Goal: Task Accomplishment & Management: Use online tool/utility

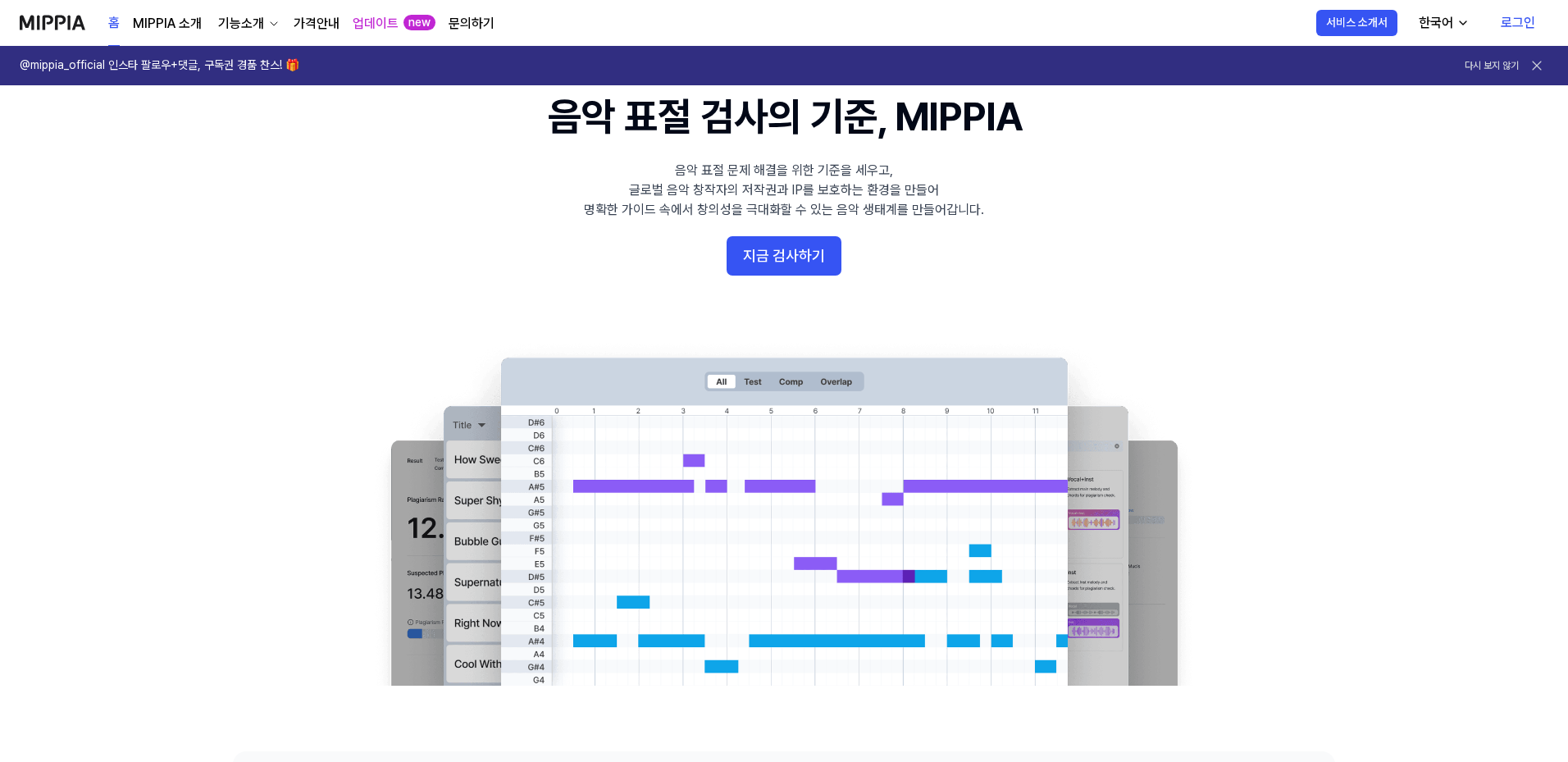
scroll to position [82, 0]
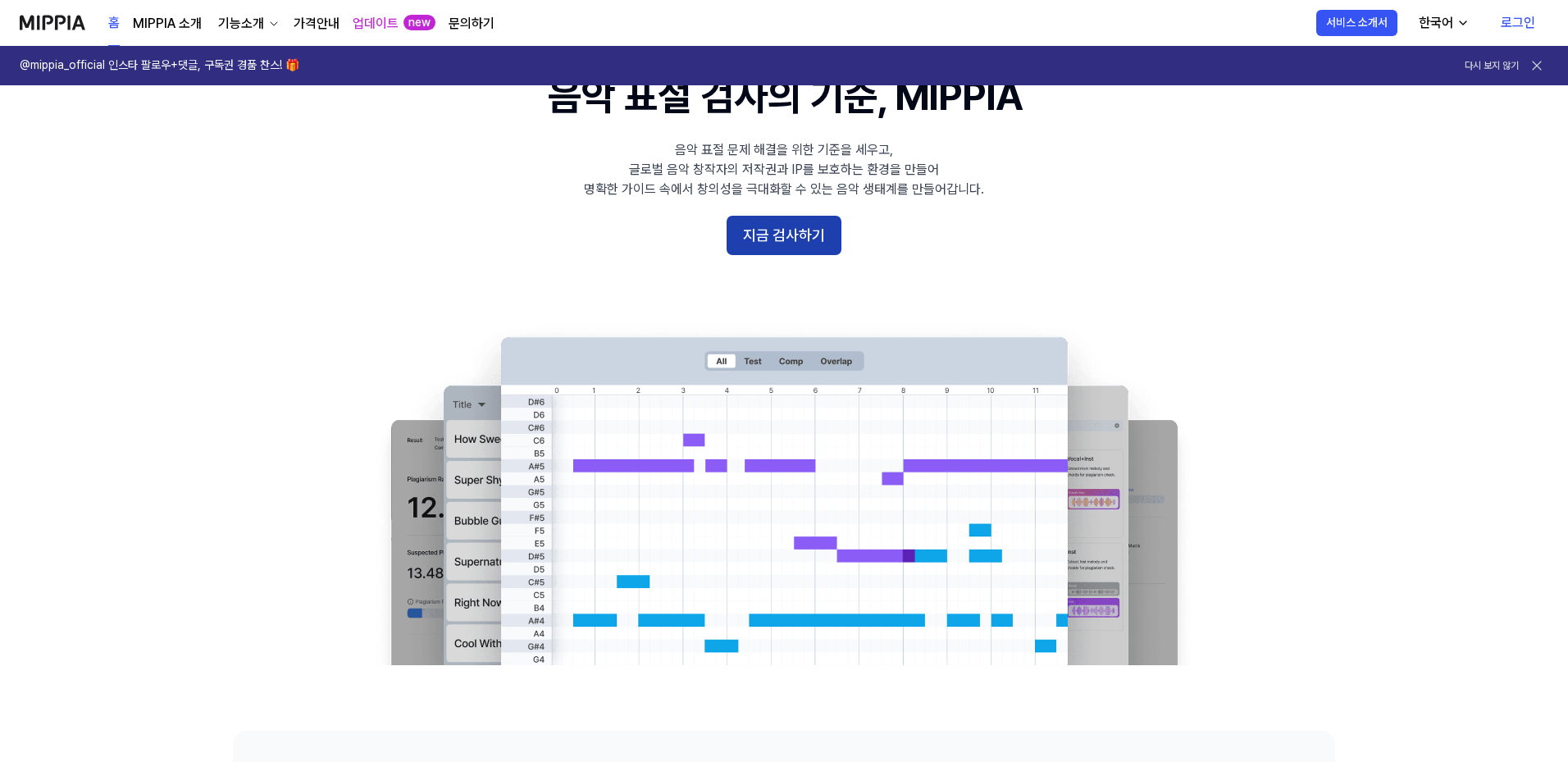
click at [758, 237] on button "지금 검사하기" at bounding box center [784, 236] width 115 height 39
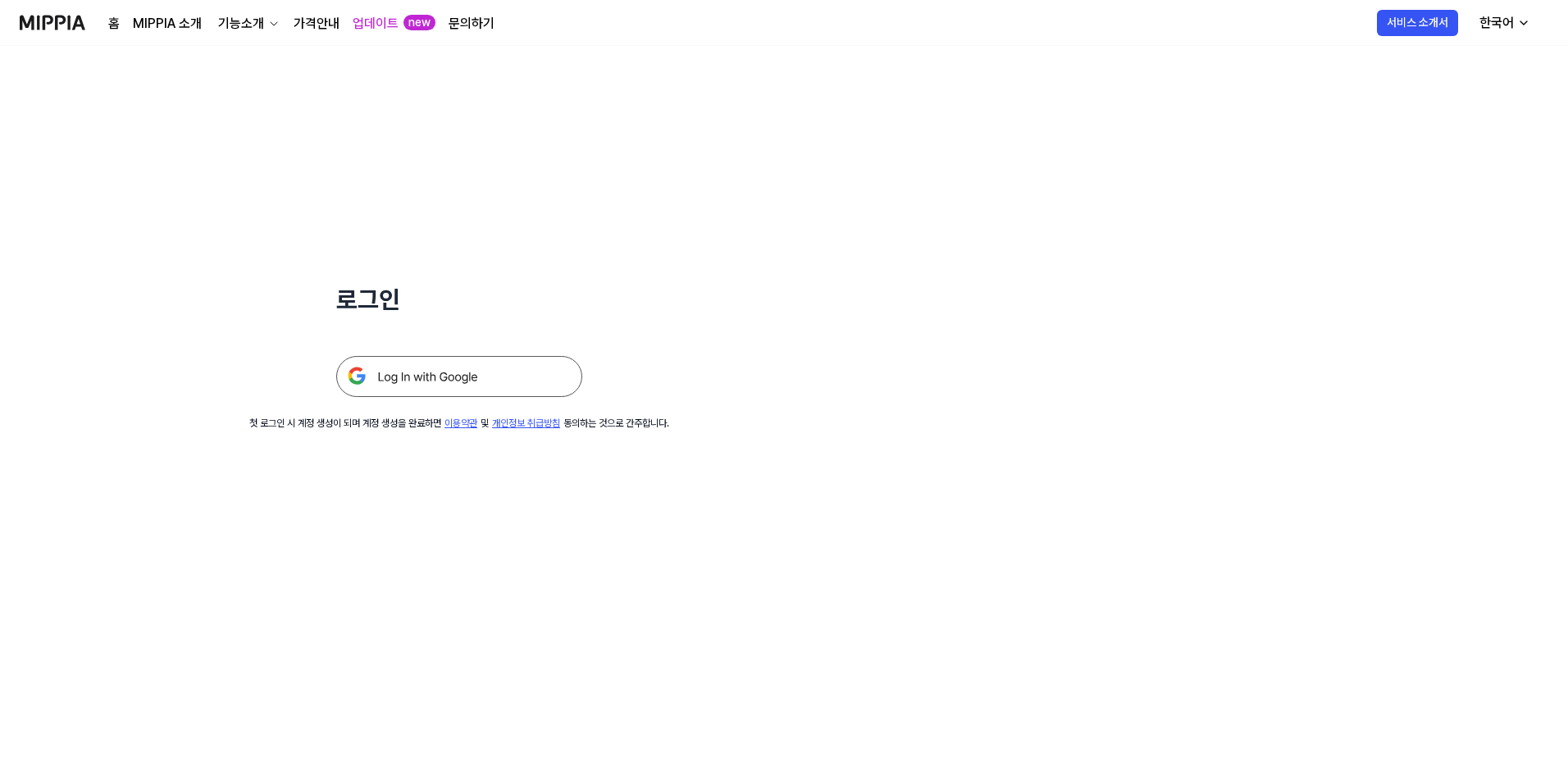
click at [454, 377] on img at bounding box center [459, 376] width 246 height 41
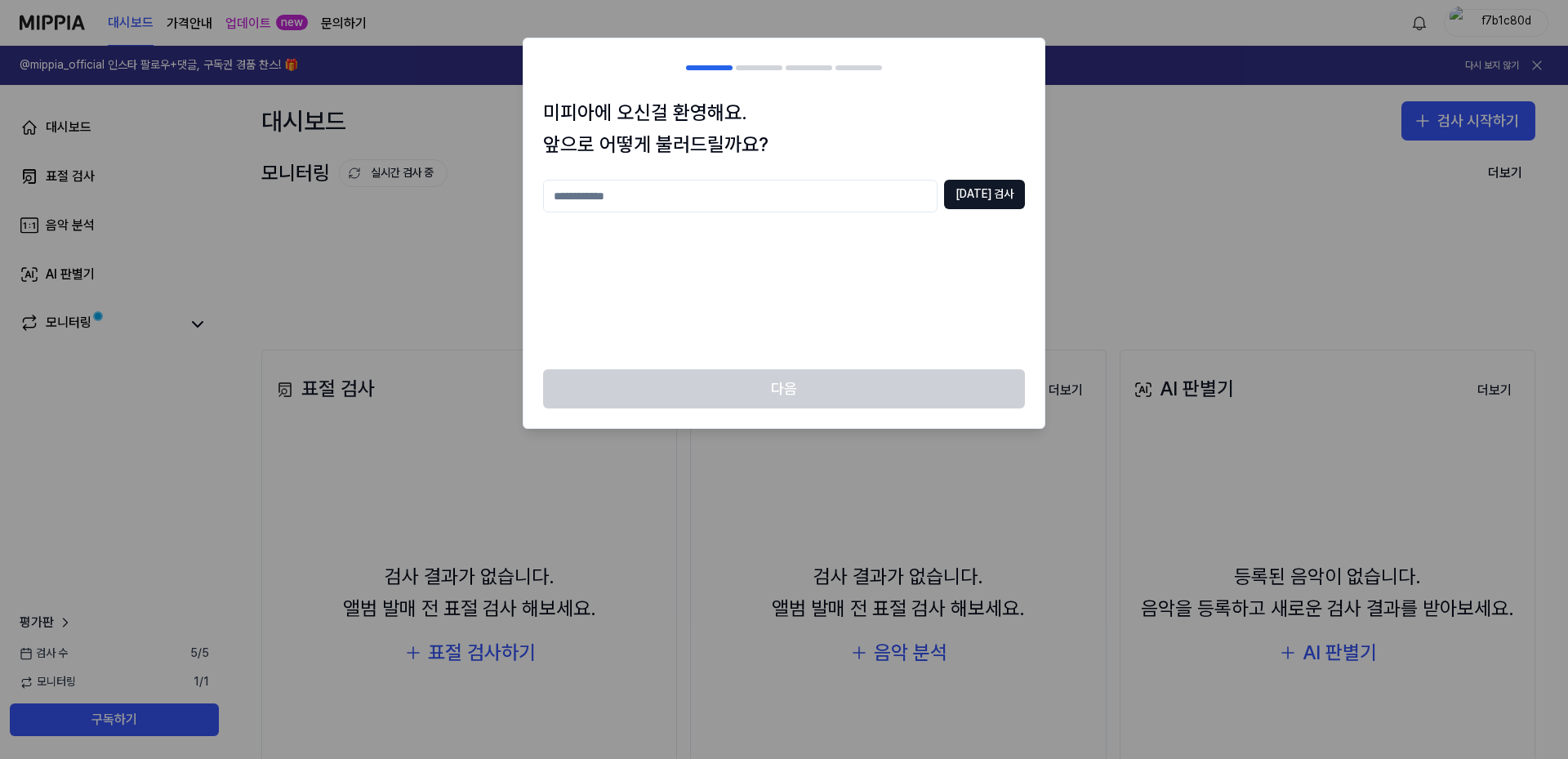
click at [755, 185] on input "text" at bounding box center [739, 196] width 394 height 32
type input "*****"
click at [983, 185] on button "중복 검사" at bounding box center [984, 195] width 81 height 29
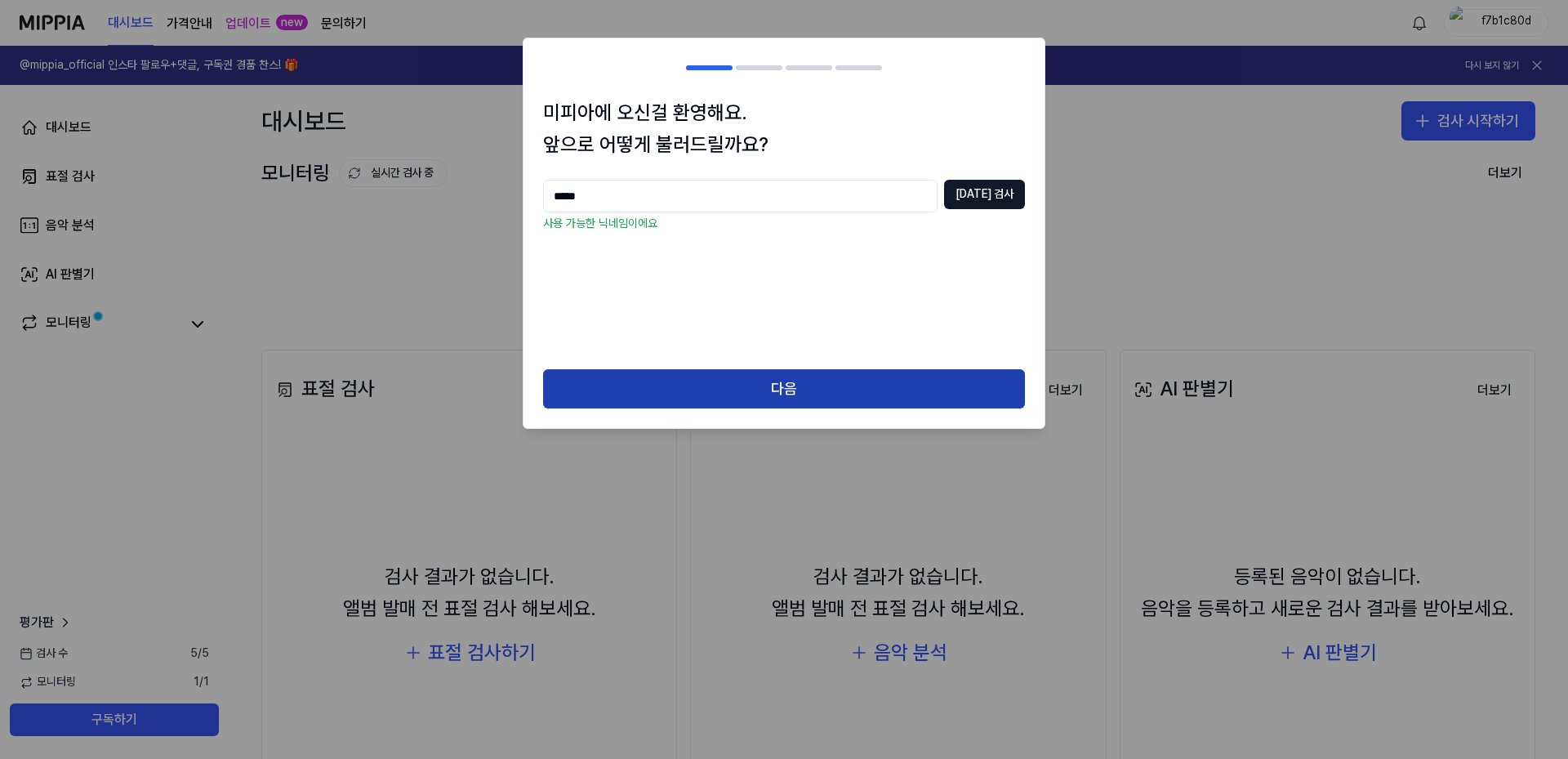
click at [784, 383] on button "다음" at bounding box center [784, 388] width 482 height 39
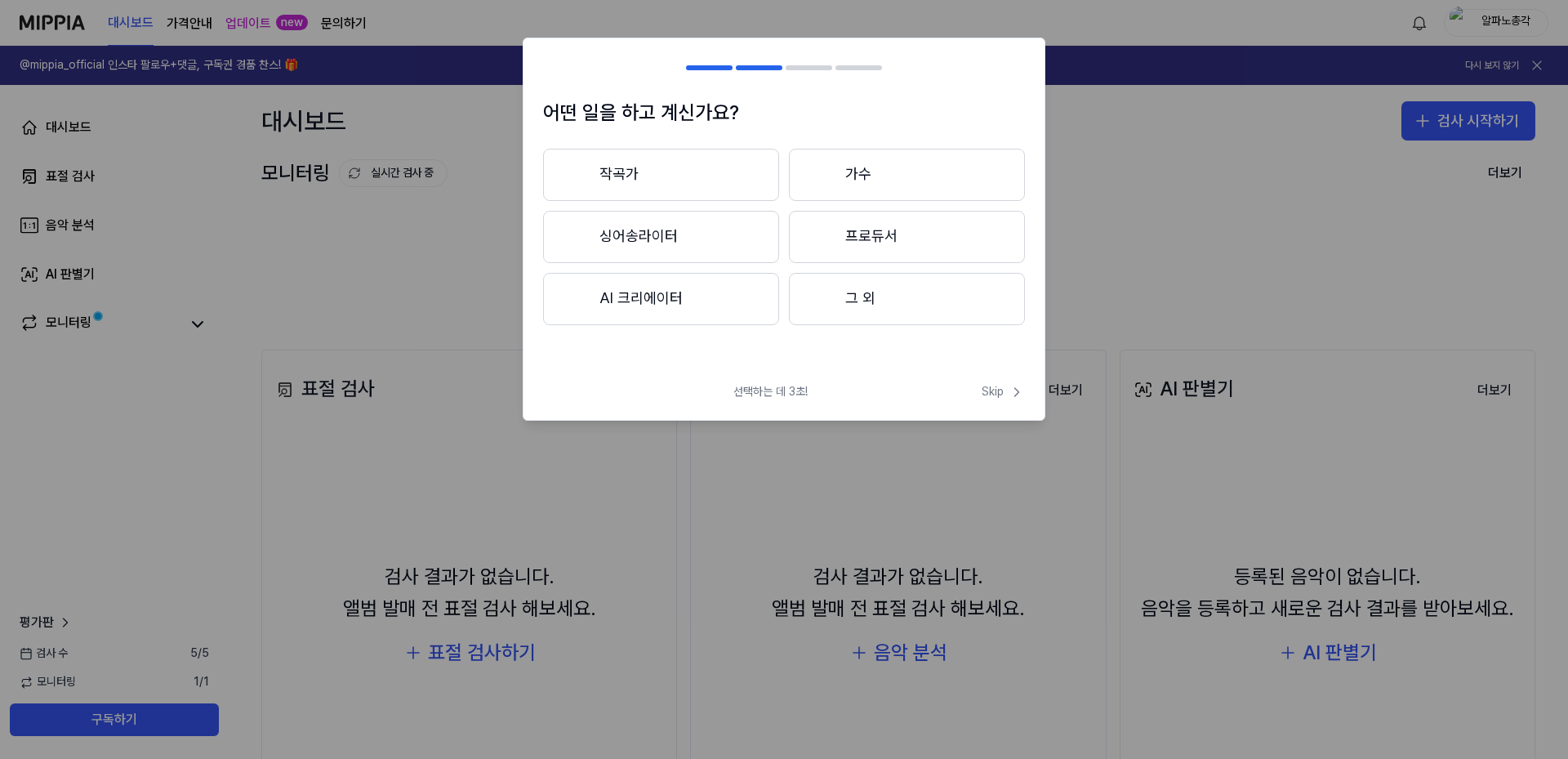
click at [685, 173] on button "작곡가" at bounding box center [660, 174] width 236 height 52
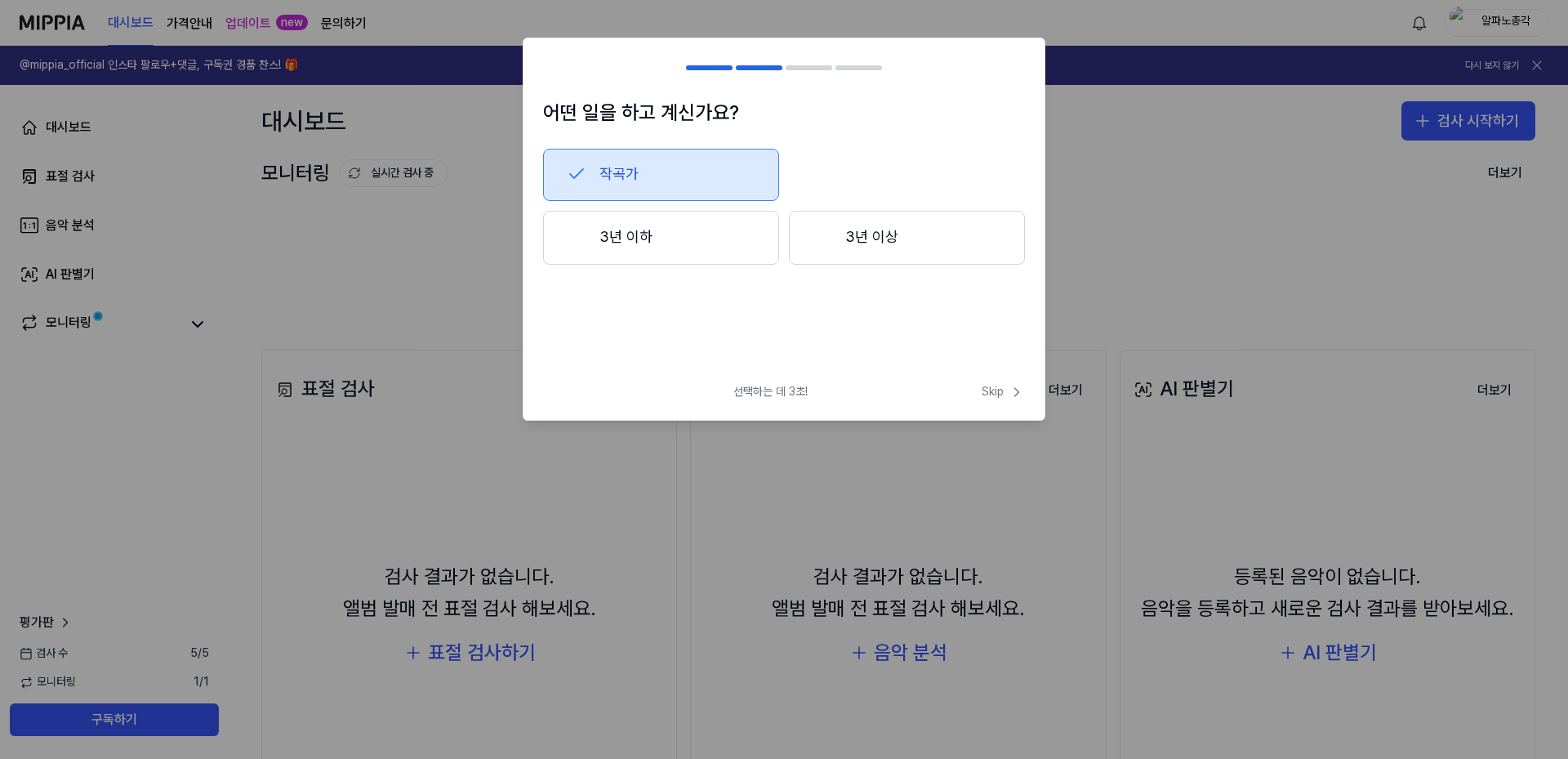
click at [663, 233] on button "3년 이하" at bounding box center [660, 237] width 236 height 54
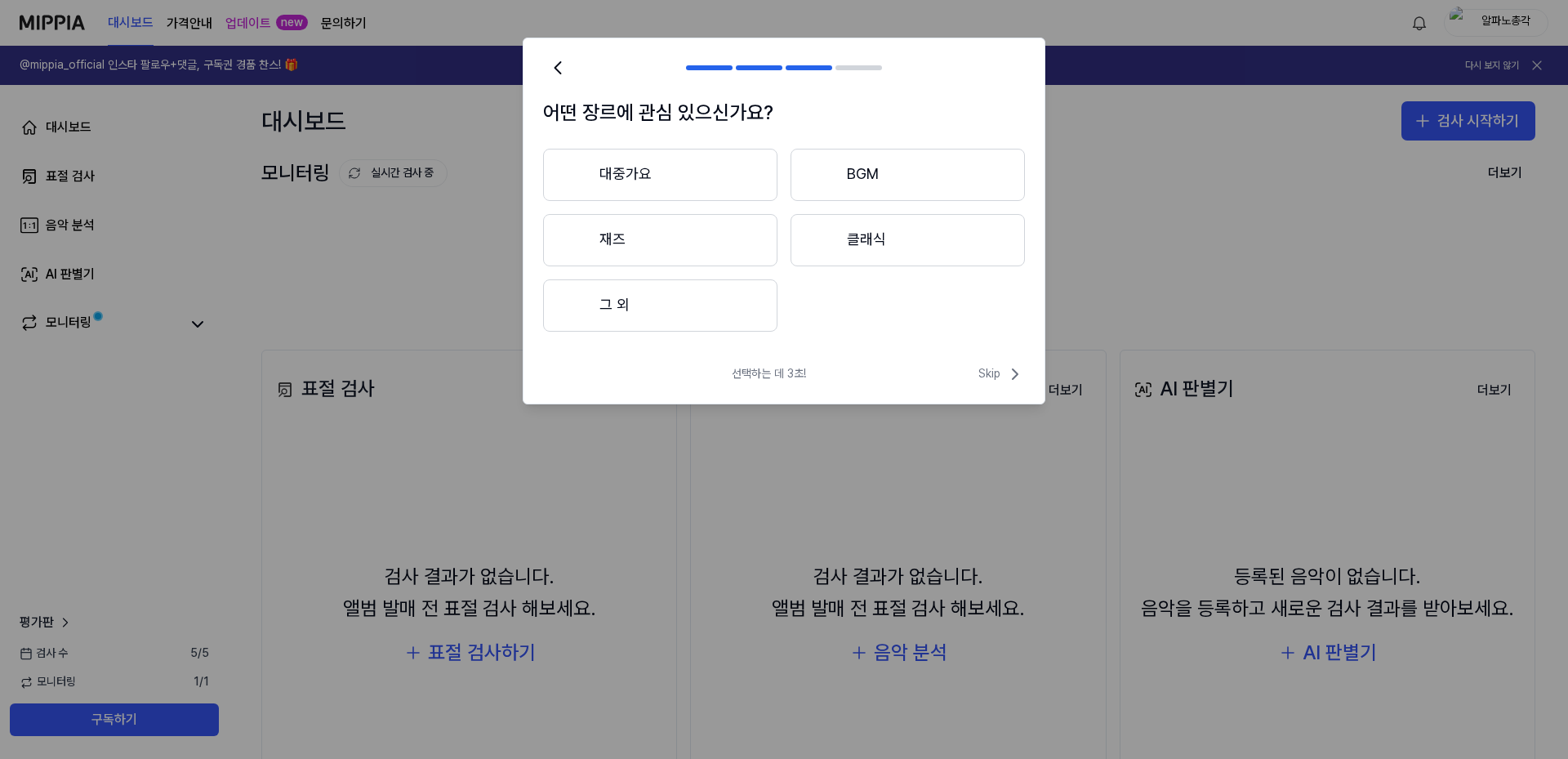
click at [686, 186] on button "대중가요" at bounding box center [660, 174] width 235 height 52
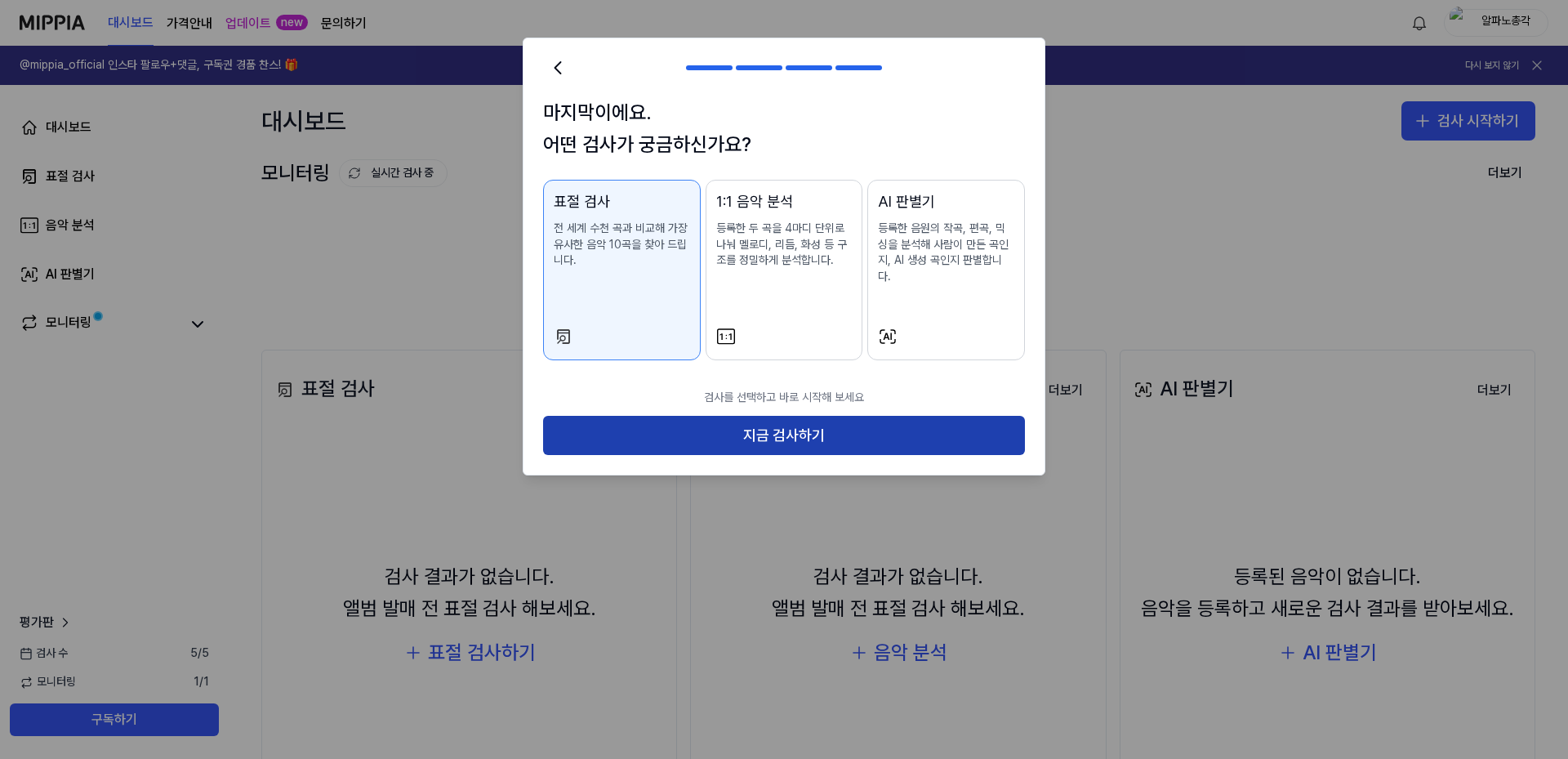
click at [715, 416] on button "지금 검사하기" at bounding box center [784, 435] width 482 height 39
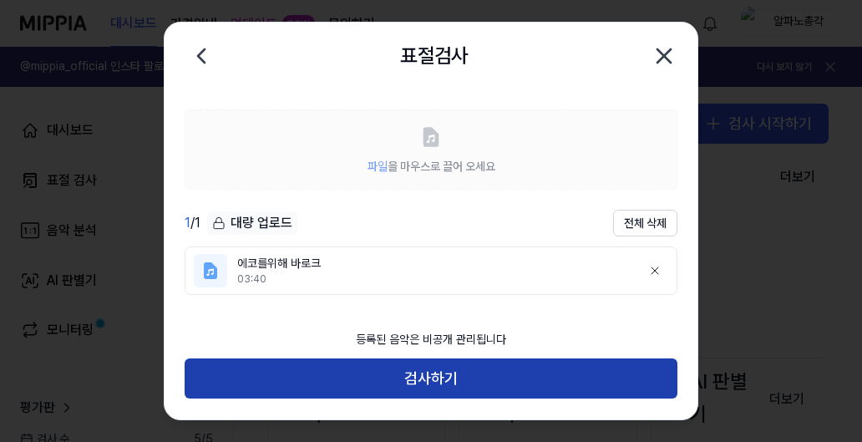
click at [440, 373] on button "검사하기" at bounding box center [431, 379] width 493 height 40
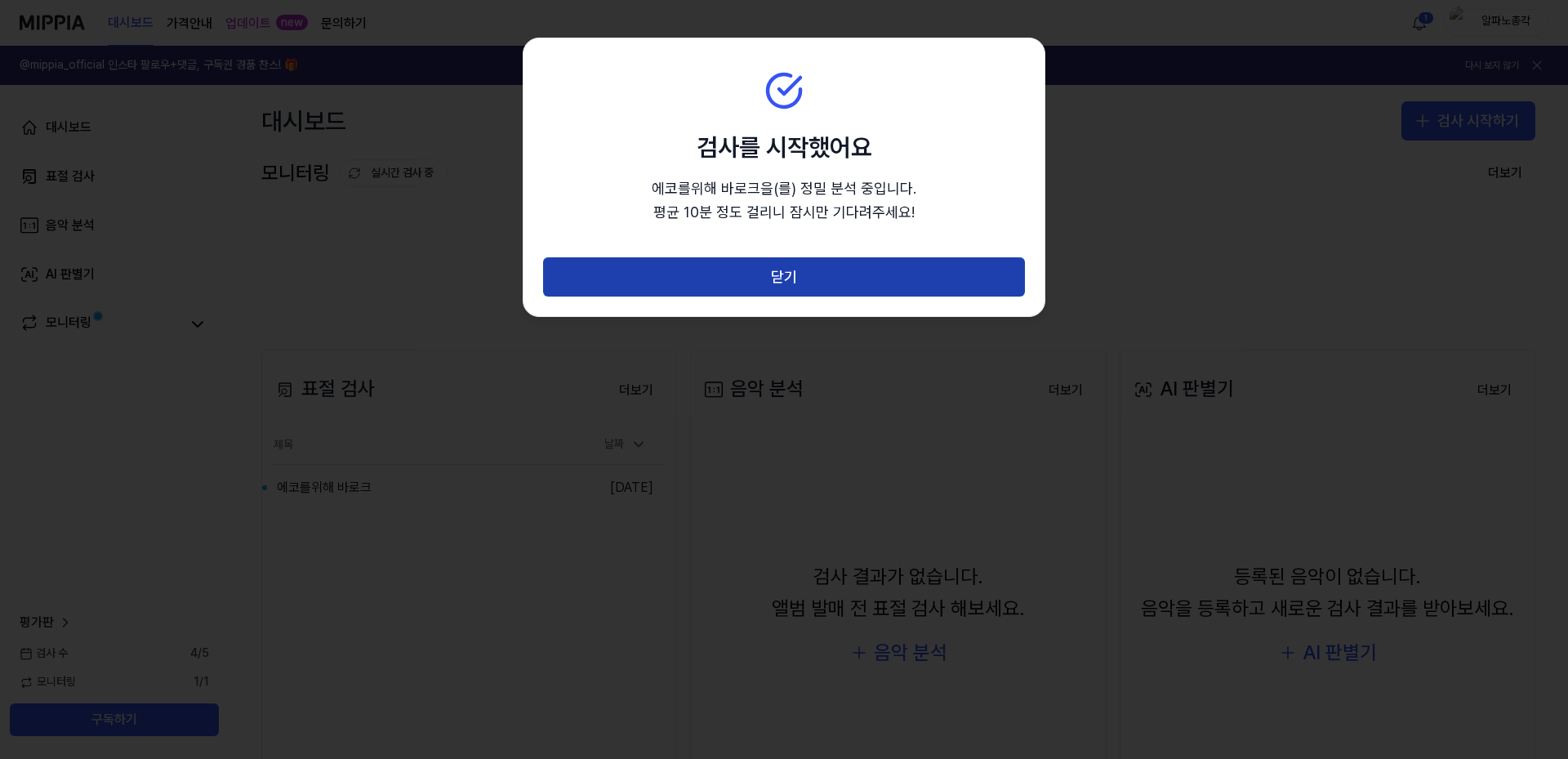
click at [822, 277] on button "닫기" at bounding box center [784, 277] width 482 height 39
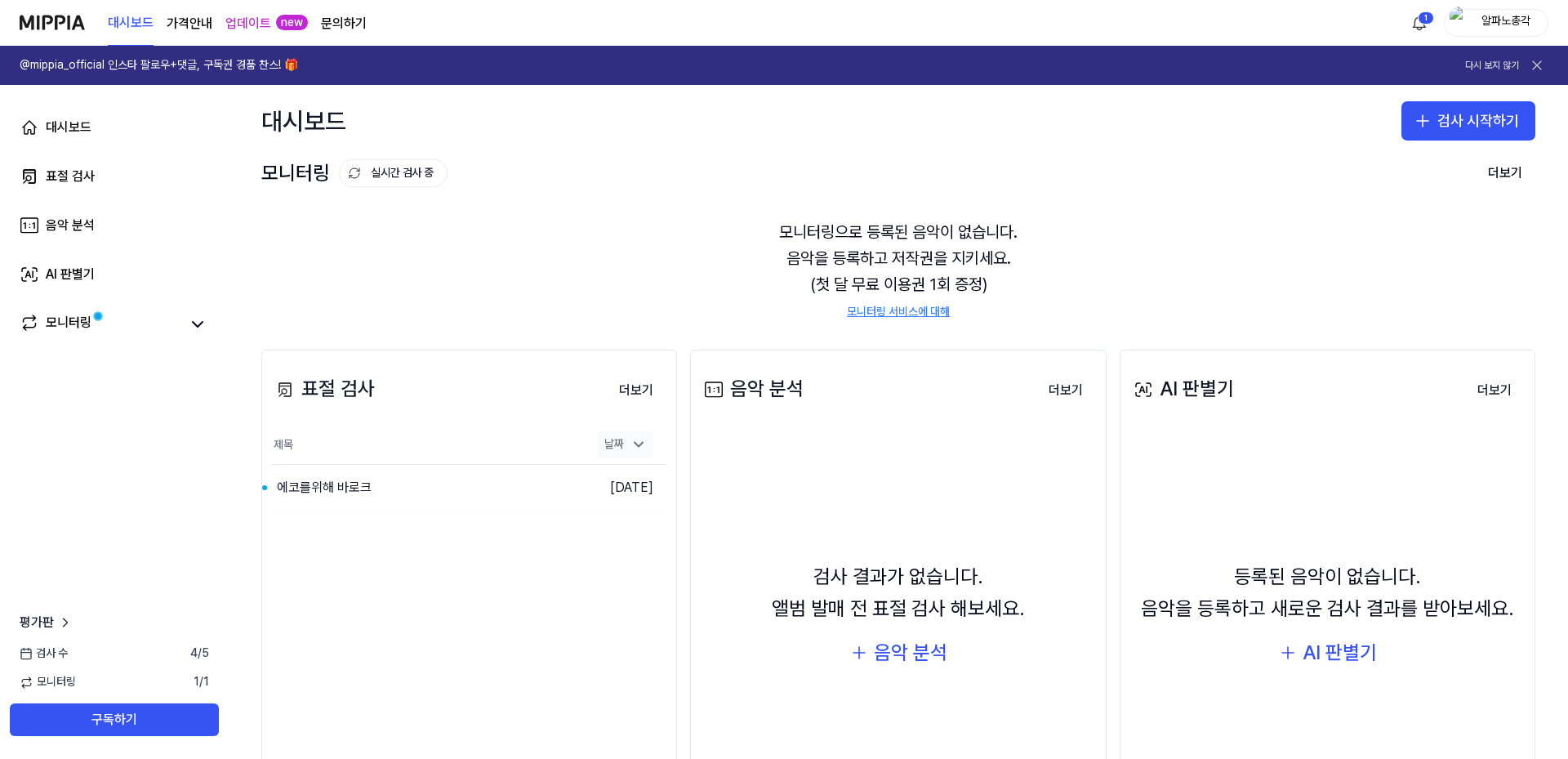
click at [634, 450] on icon at bounding box center [639, 444] width 17 height 17
click at [638, 393] on button "더보기" at bounding box center [637, 389] width 61 height 32
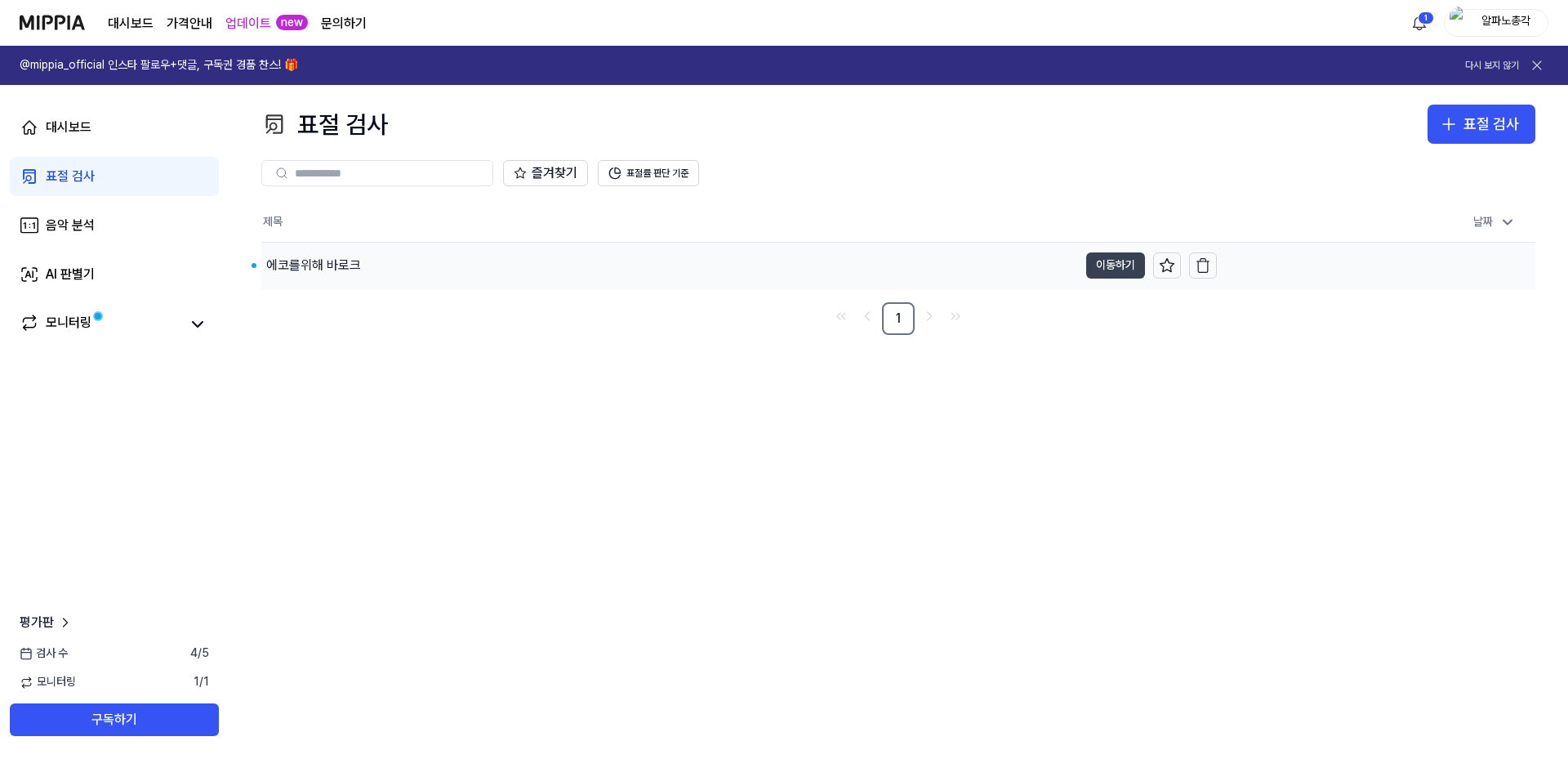
click at [1104, 267] on button "이동하기" at bounding box center [1116, 265] width 59 height 26
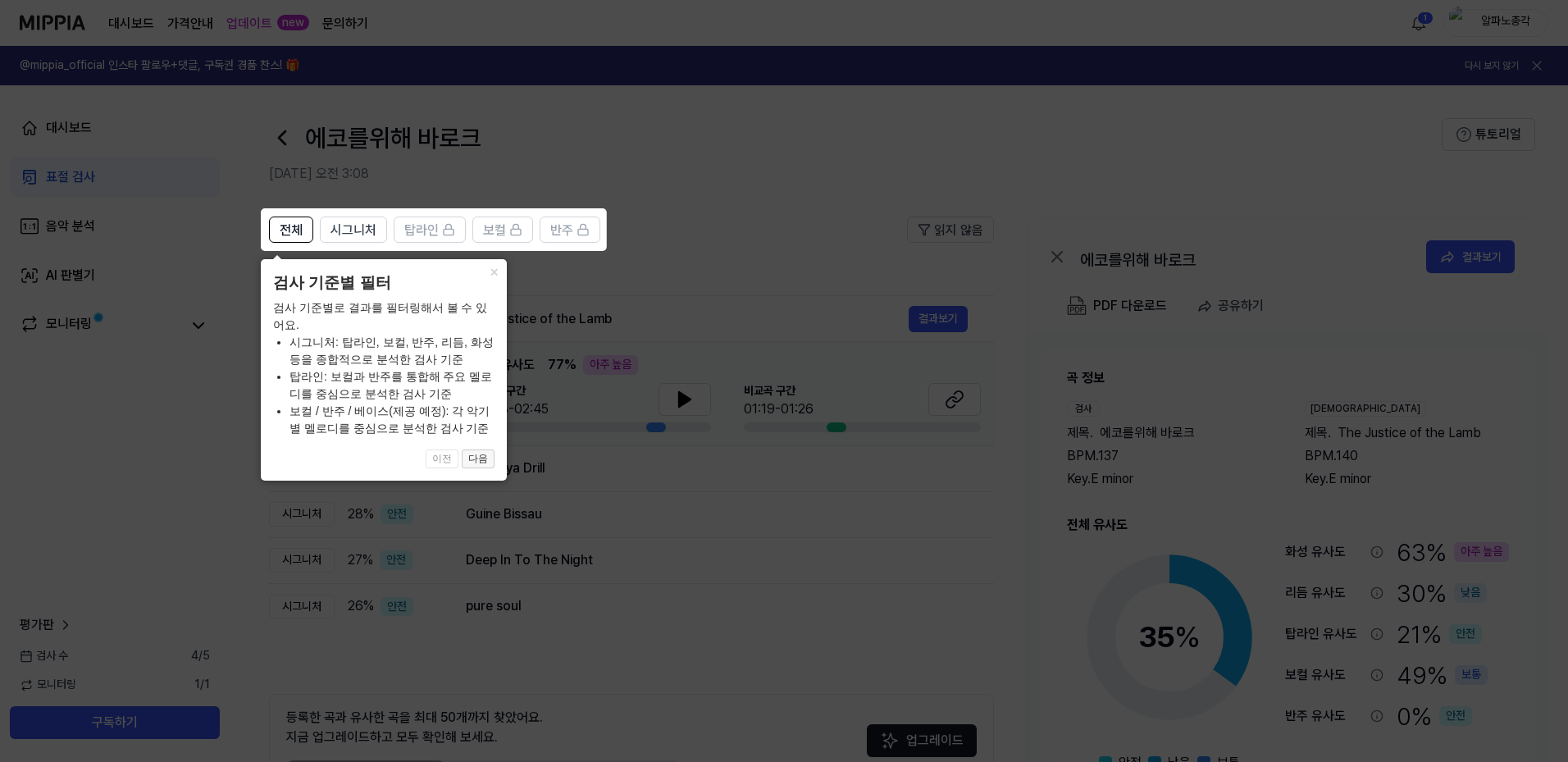
click at [477, 455] on button "다음" at bounding box center [477, 460] width 32 height 20
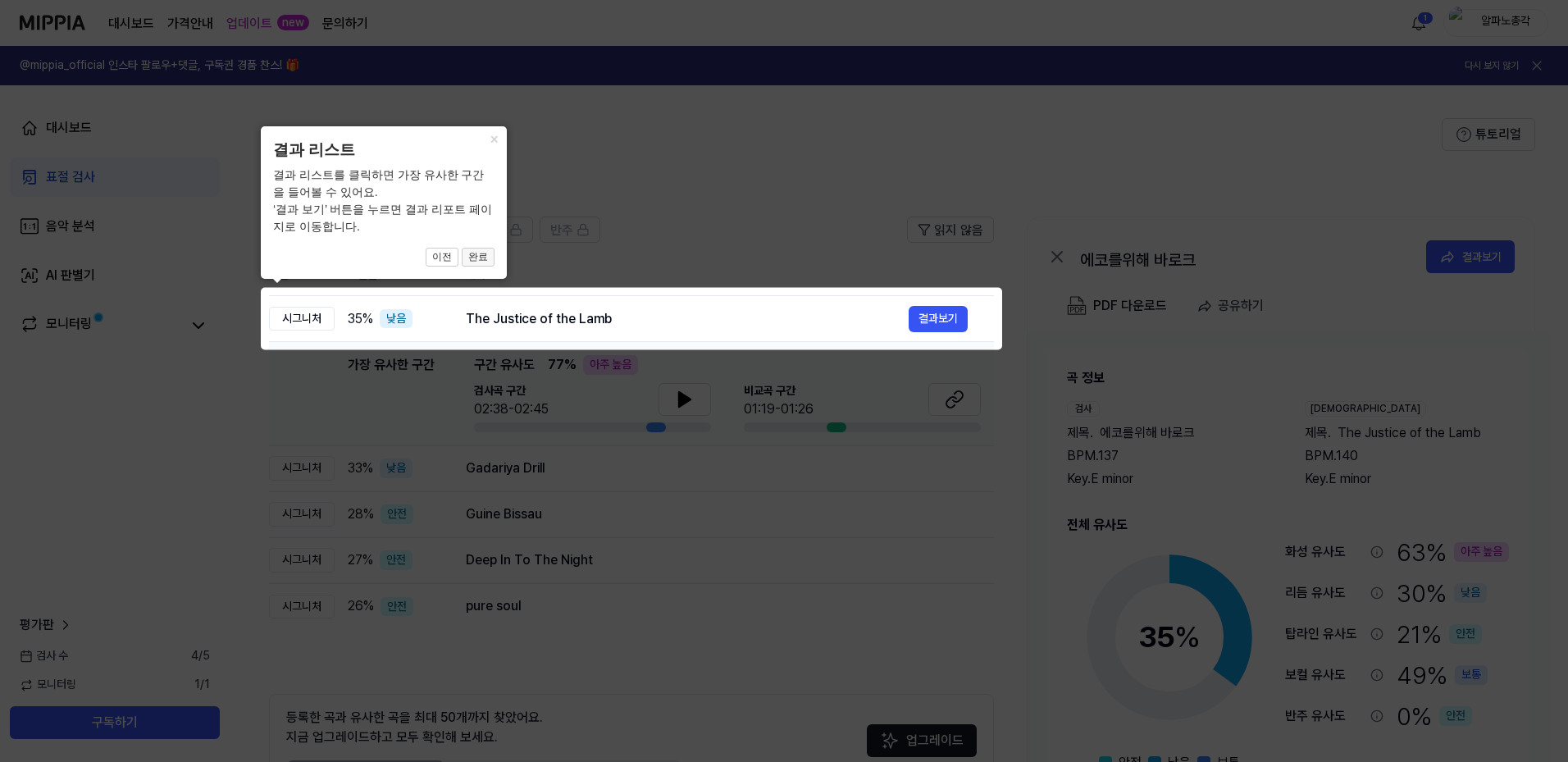
click at [481, 257] on button "완료" at bounding box center [477, 257] width 32 height 20
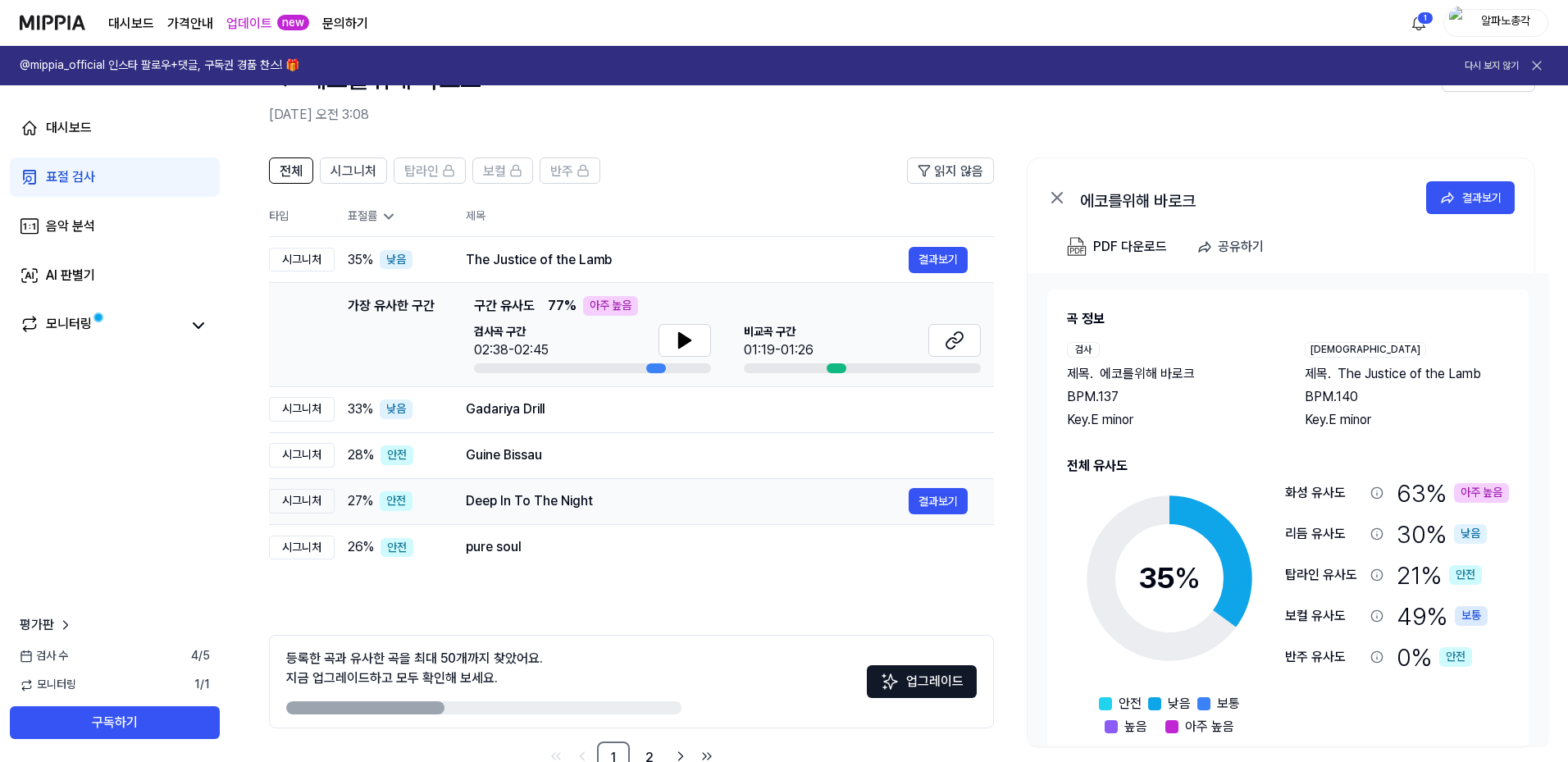
scroll to position [104, 0]
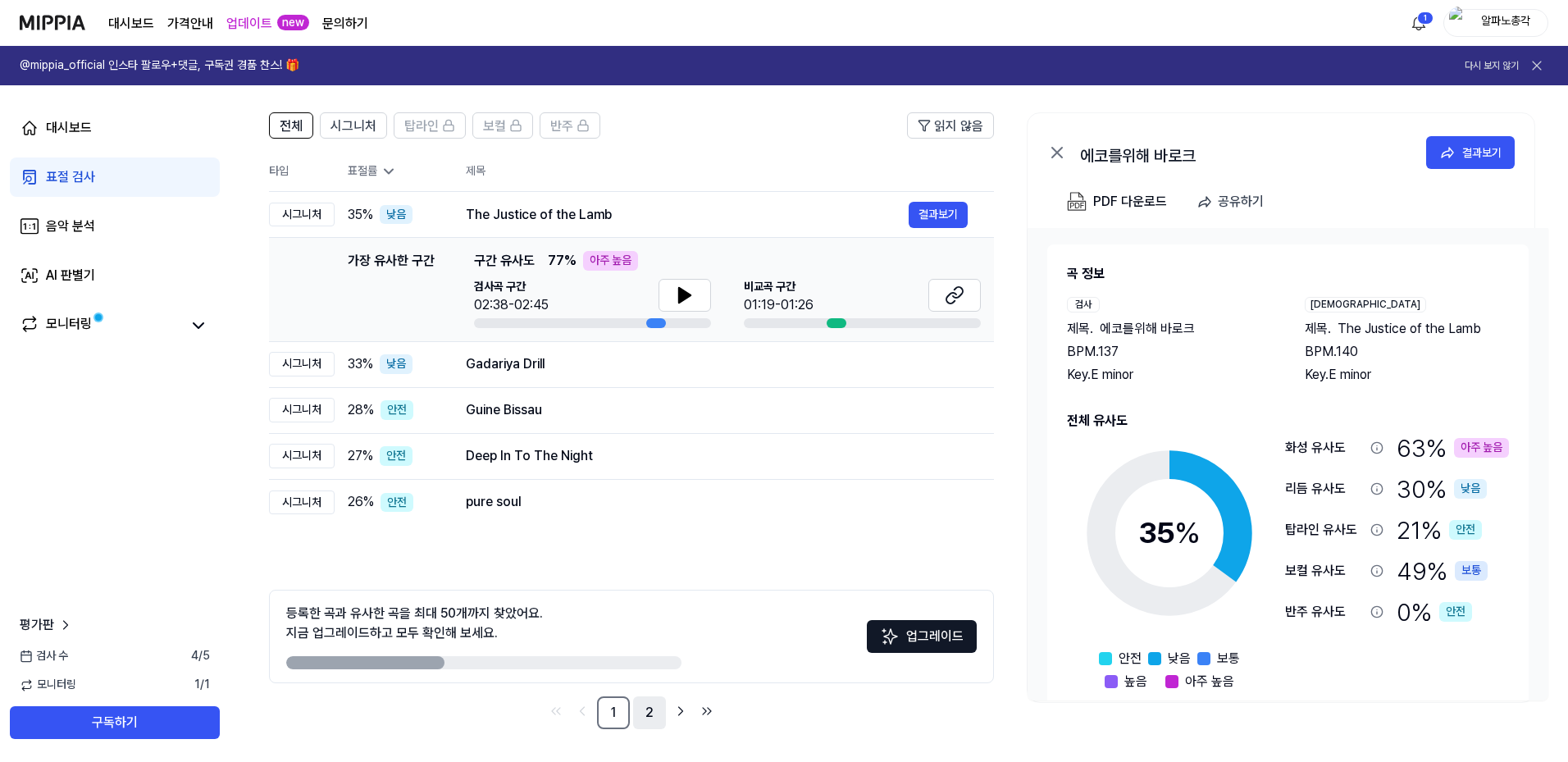
click at [649, 708] on link "2" at bounding box center [649, 712] width 32 height 32
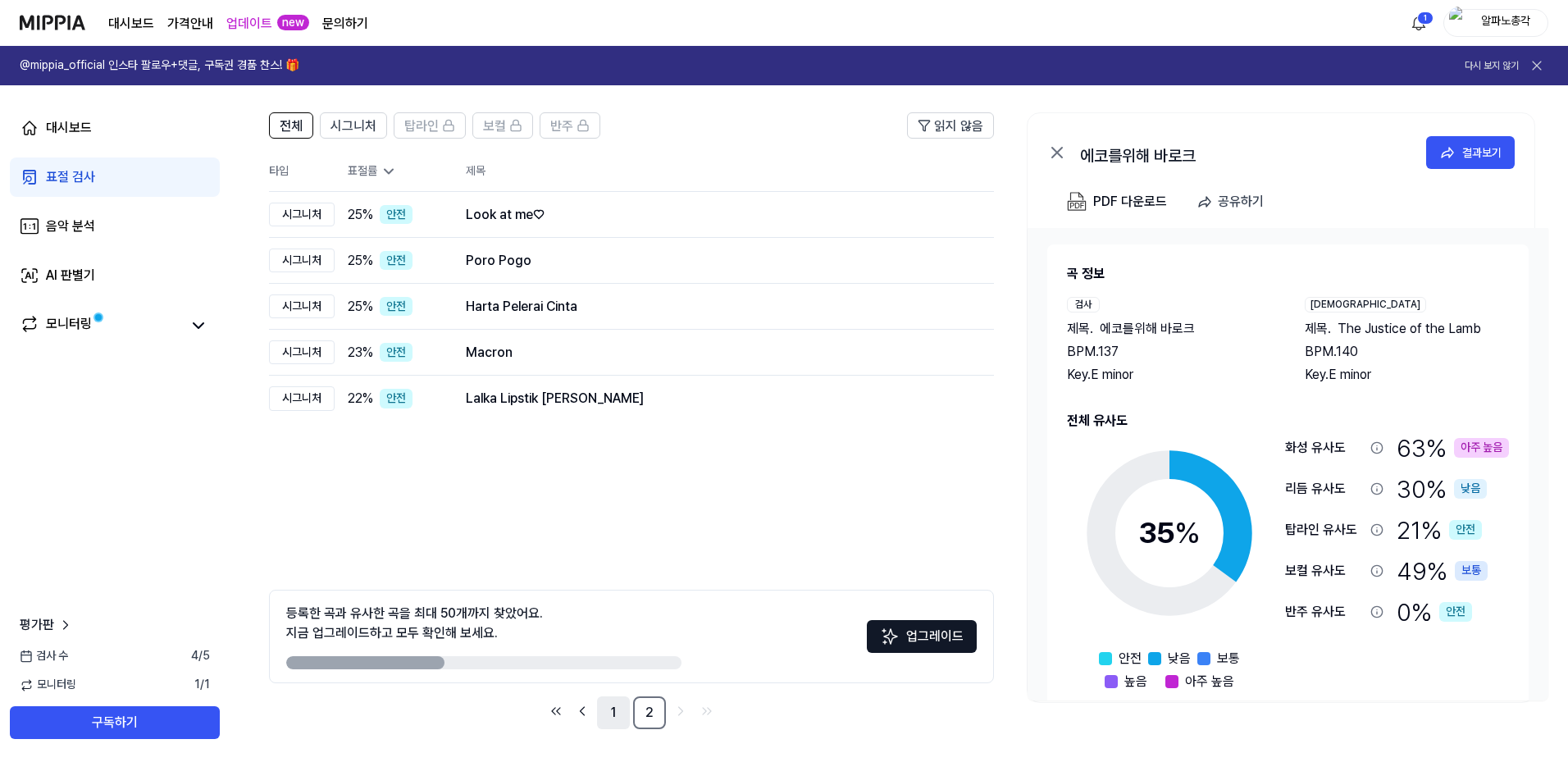
click at [619, 718] on link "1" at bounding box center [613, 712] width 32 height 32
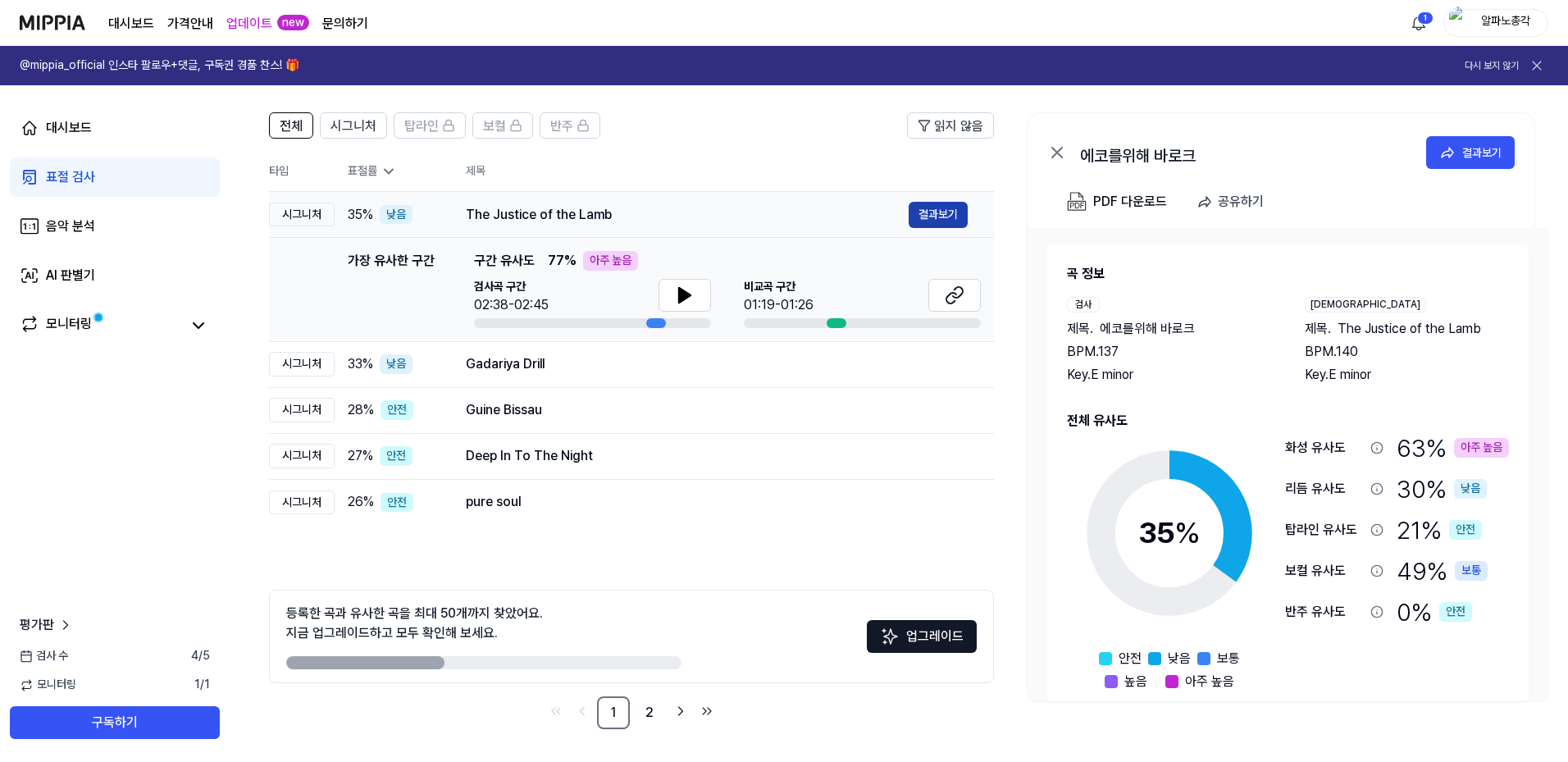
click at [941, 215] on button "결과보기" at bounding box center [938, 214] width 59 height 27
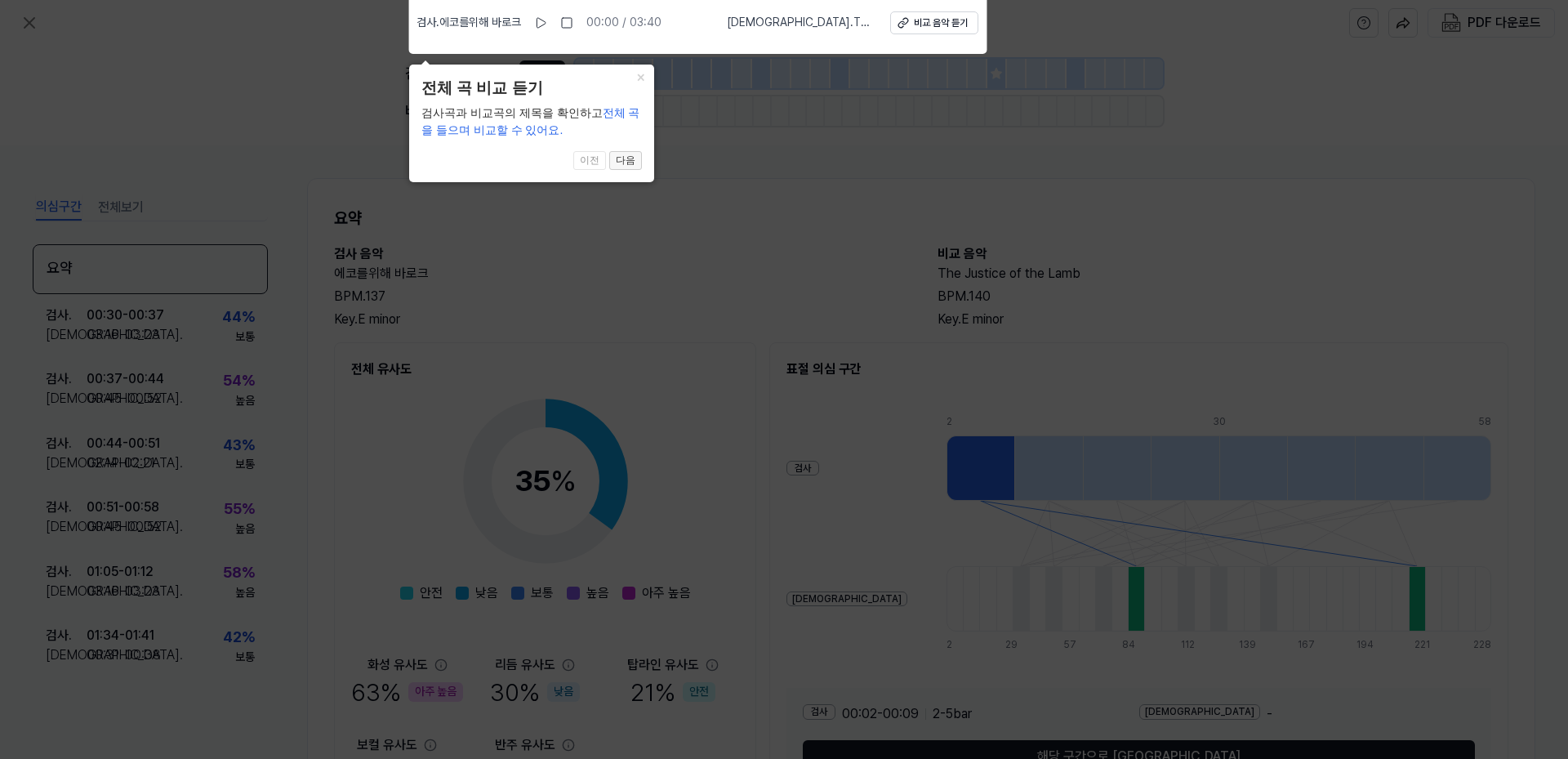
click at [627, 156] on button "다음" at bounding box center [625, 160] width 32 height 20
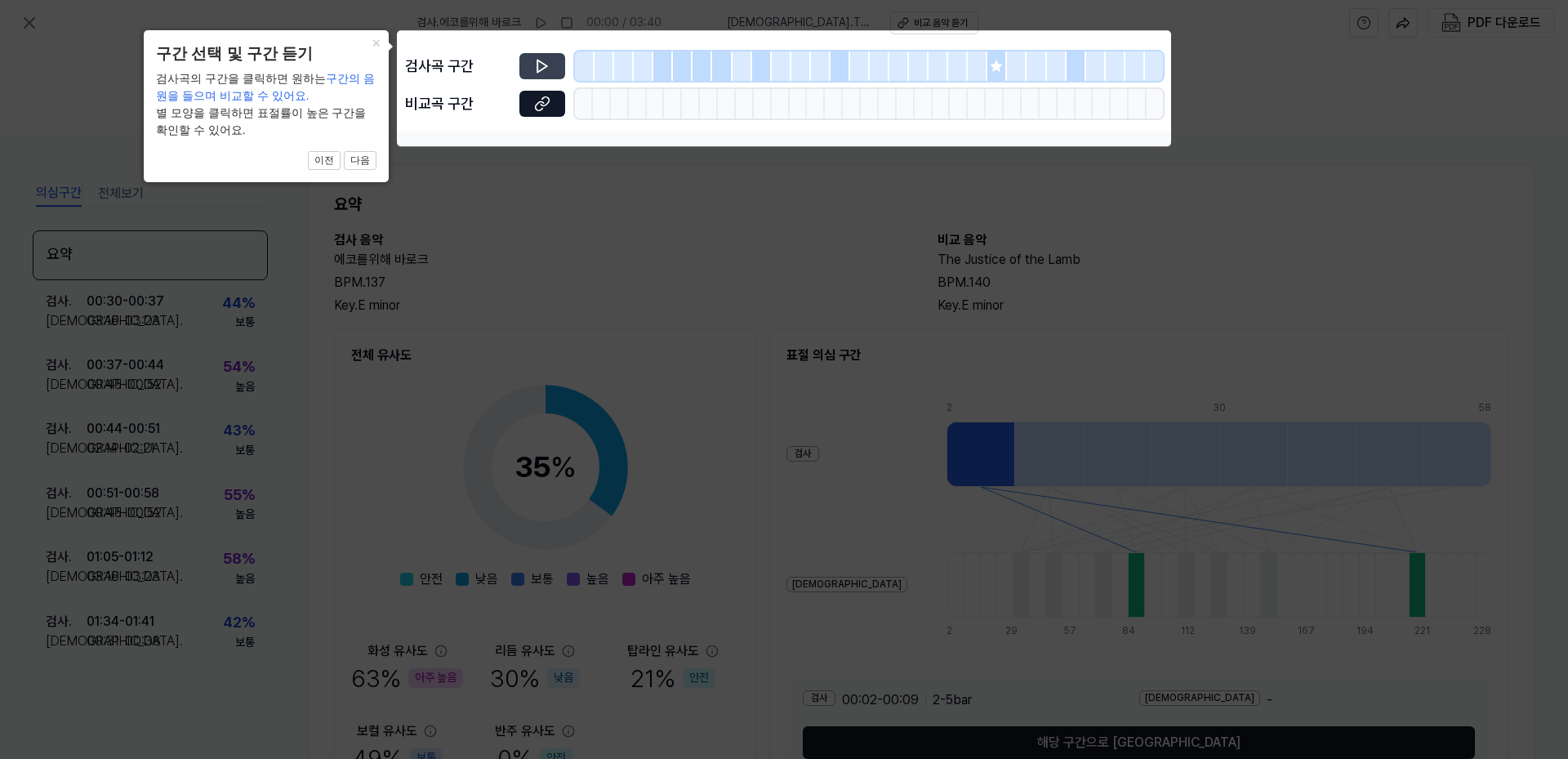
click at [531, 63] on button at bounding box center [542, 66] width 46 height 26
click at [362, 161] on button "다음" at bounding box center [360, 160] width 32 height 20
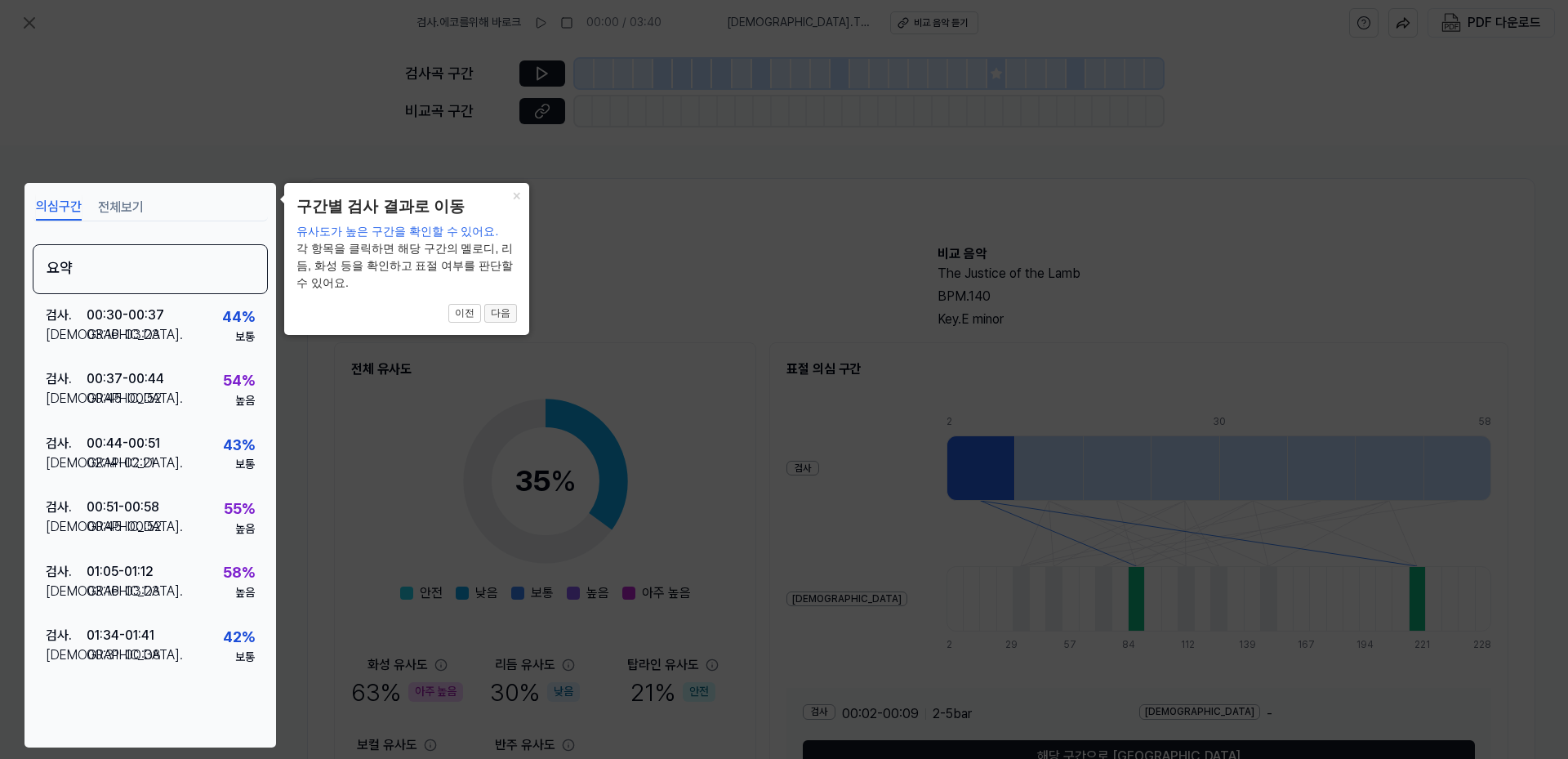
click at [497, 314] on button "다음" at bounding box center [500, 314] width 32 height 20
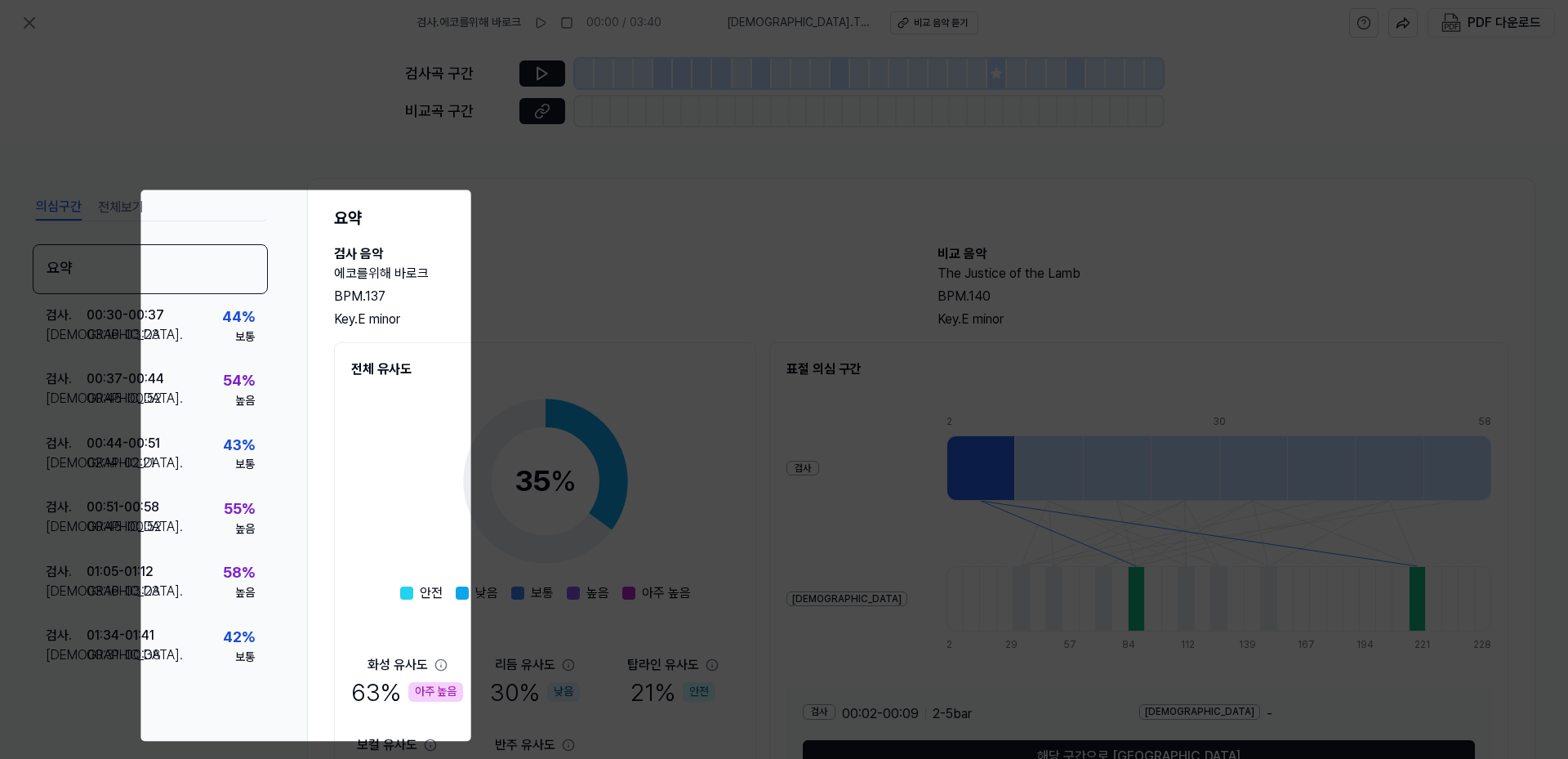
scroll to position [107, 0]
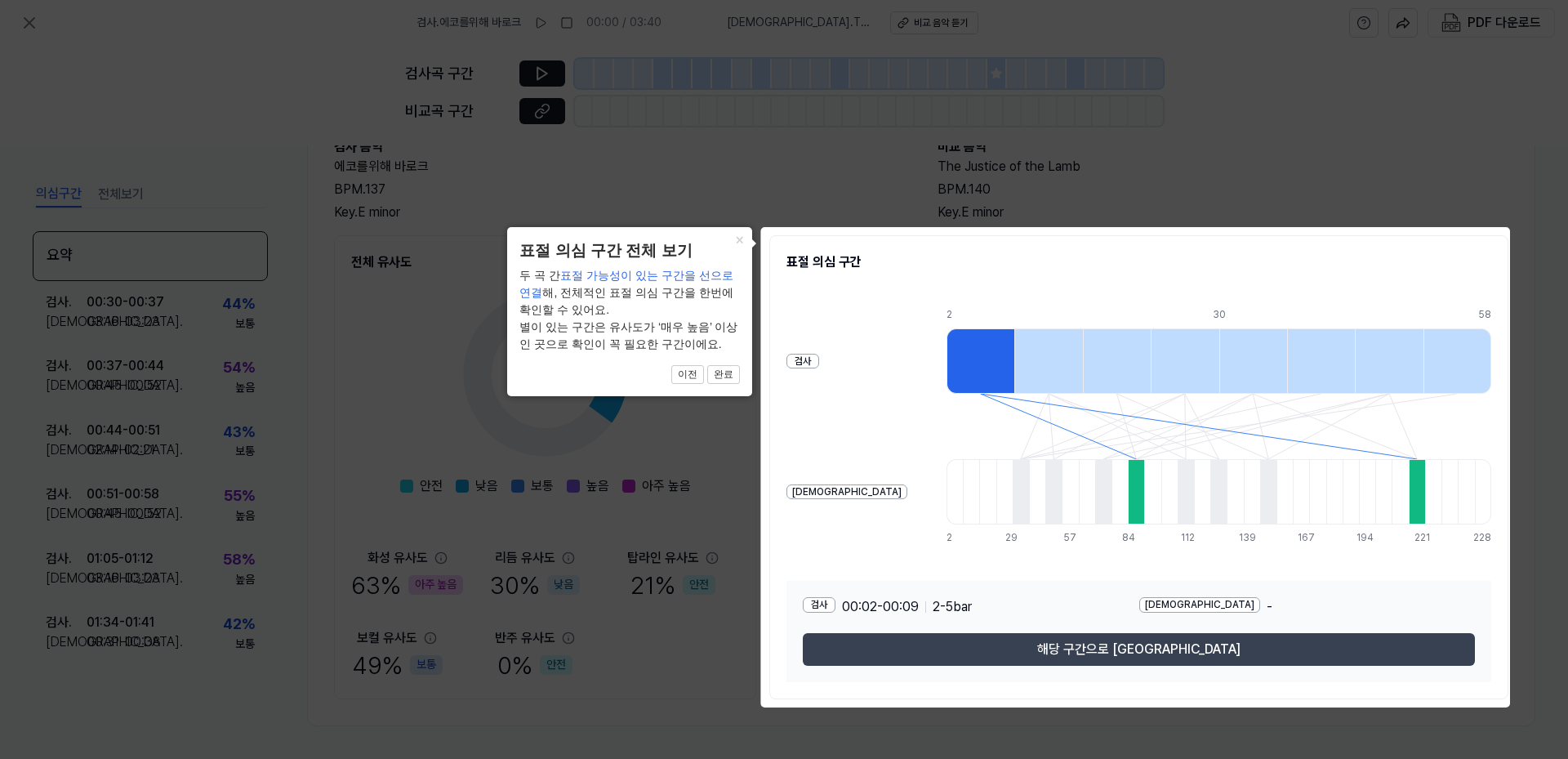
click at [1100, 651] on button "해당 구간으로 이동" at bounding box center [1139, 648] width 672 height 32
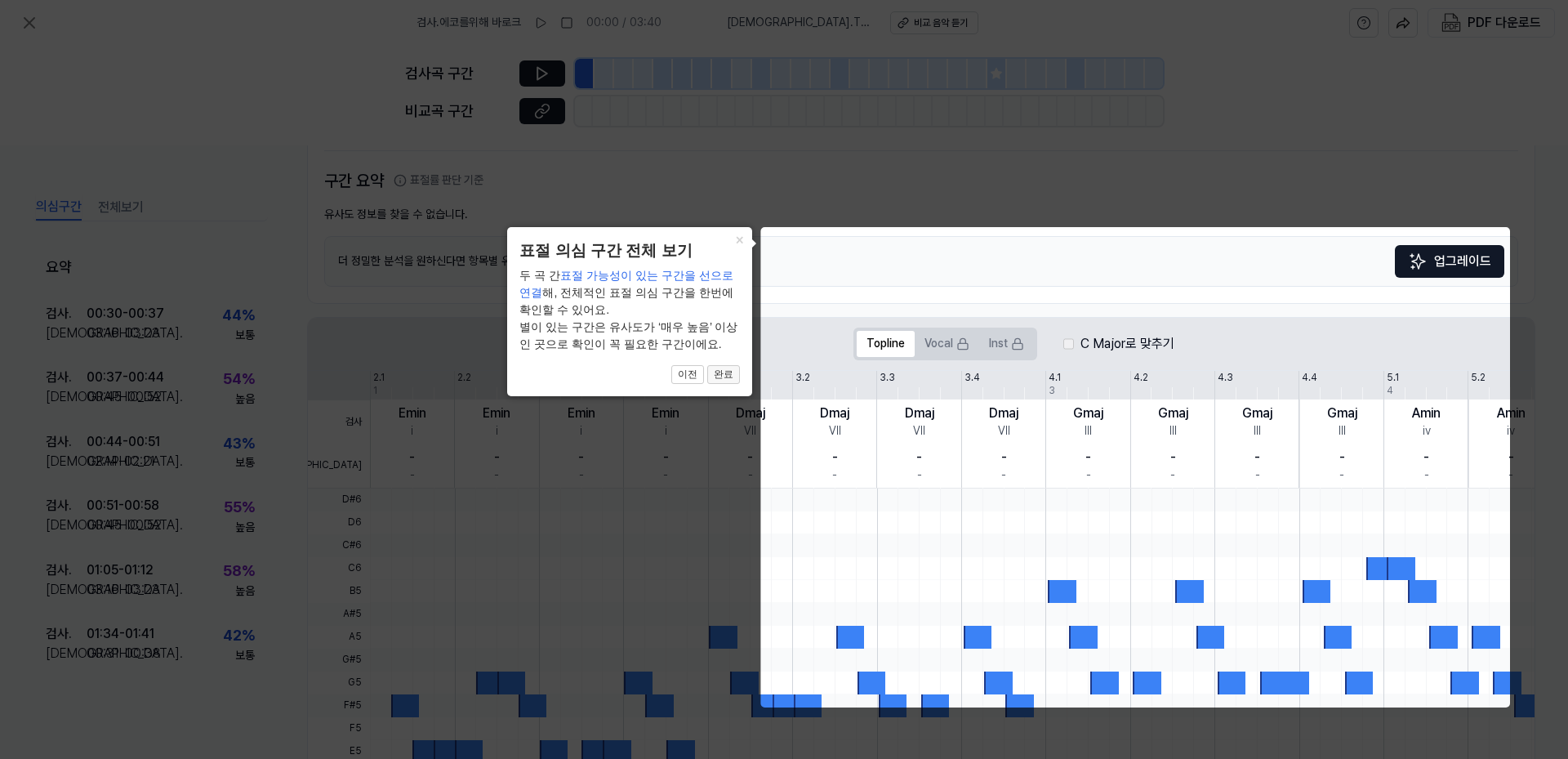
click at [719, 375] on button "완료" at bounding box center [723, 375] width 32 height 20
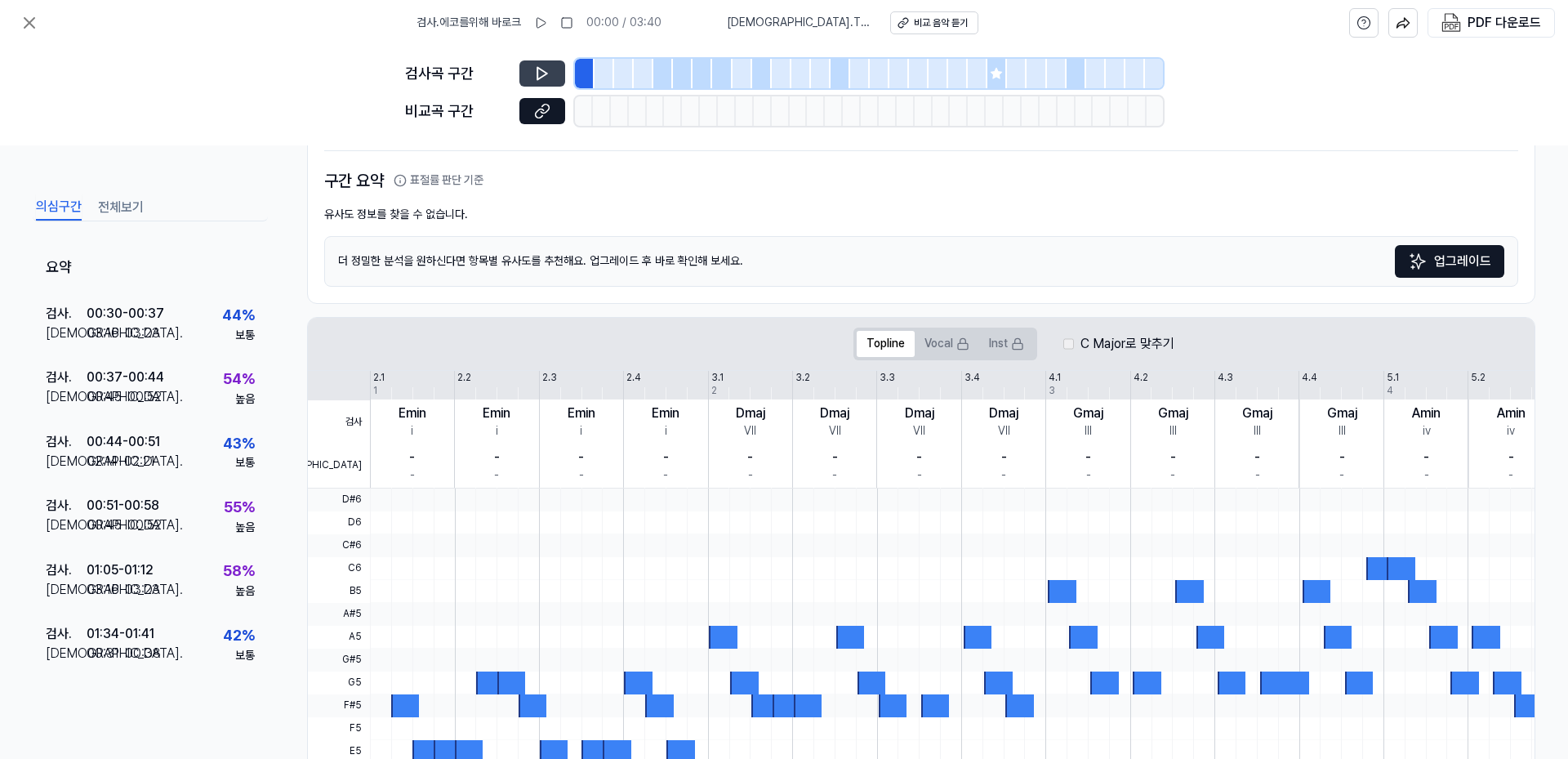
click at [551, 72] on button at bounding box center [542, 73] width 46 height 26
click at [938, 15] on button "비교 음악 듣기" at bounding box center [934, 22] width 88 height 22
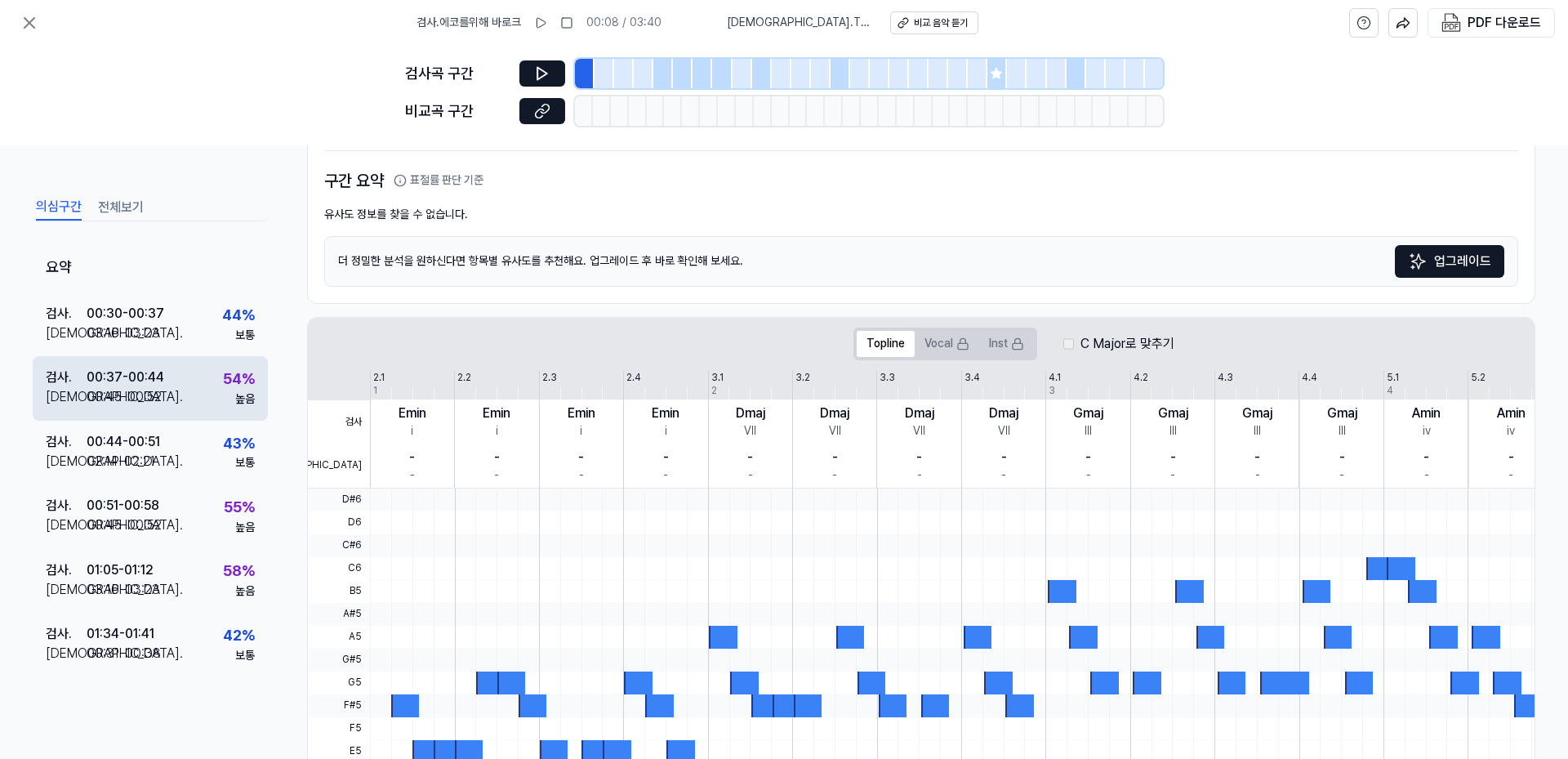
click at [162, 383] on div "00:37 - 00:44" at bounding box center [125, 378] width 77 height 20
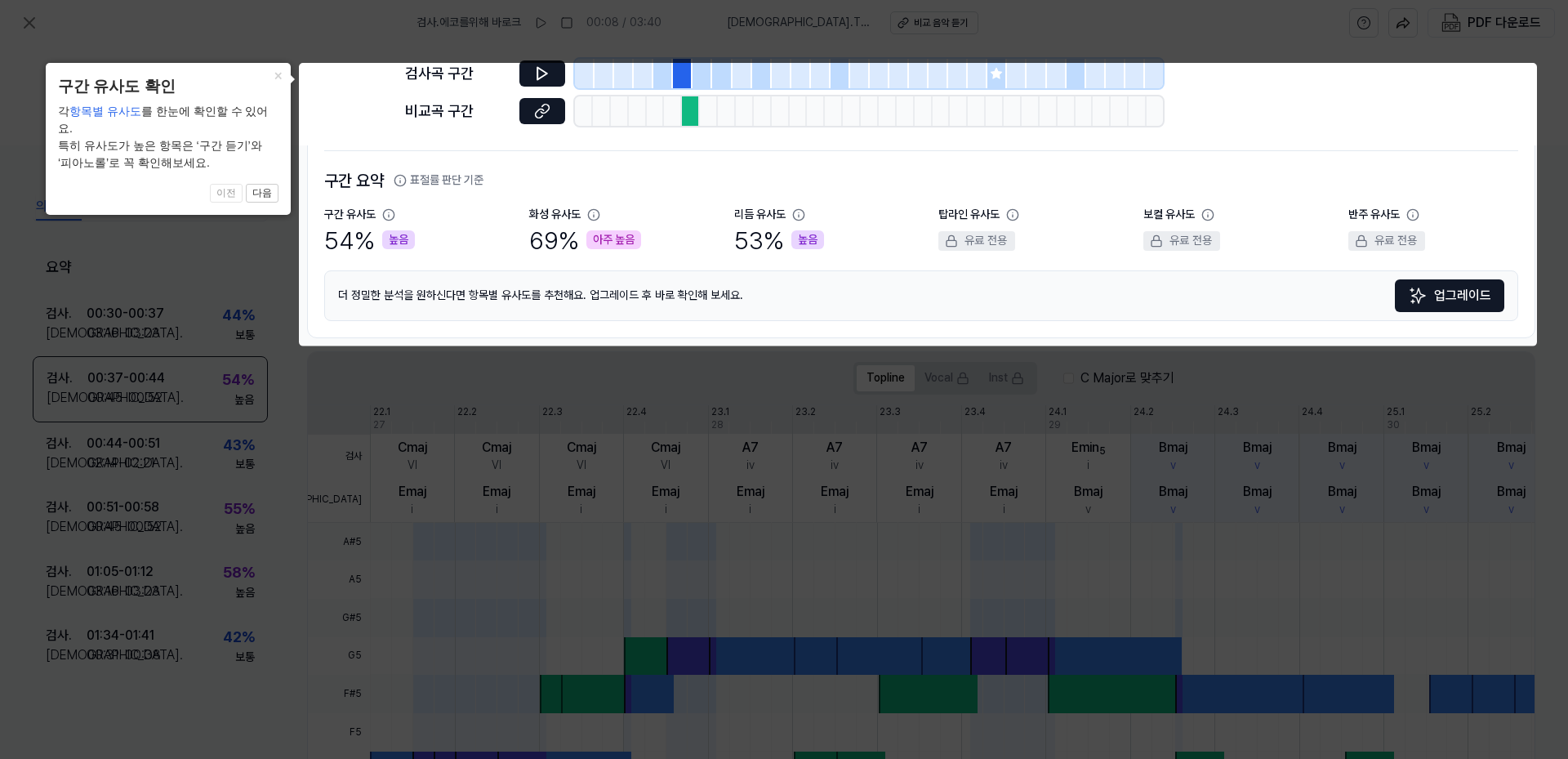
click at [160, 379] on icon at bounding box center [784, 380] width 1568 height 759
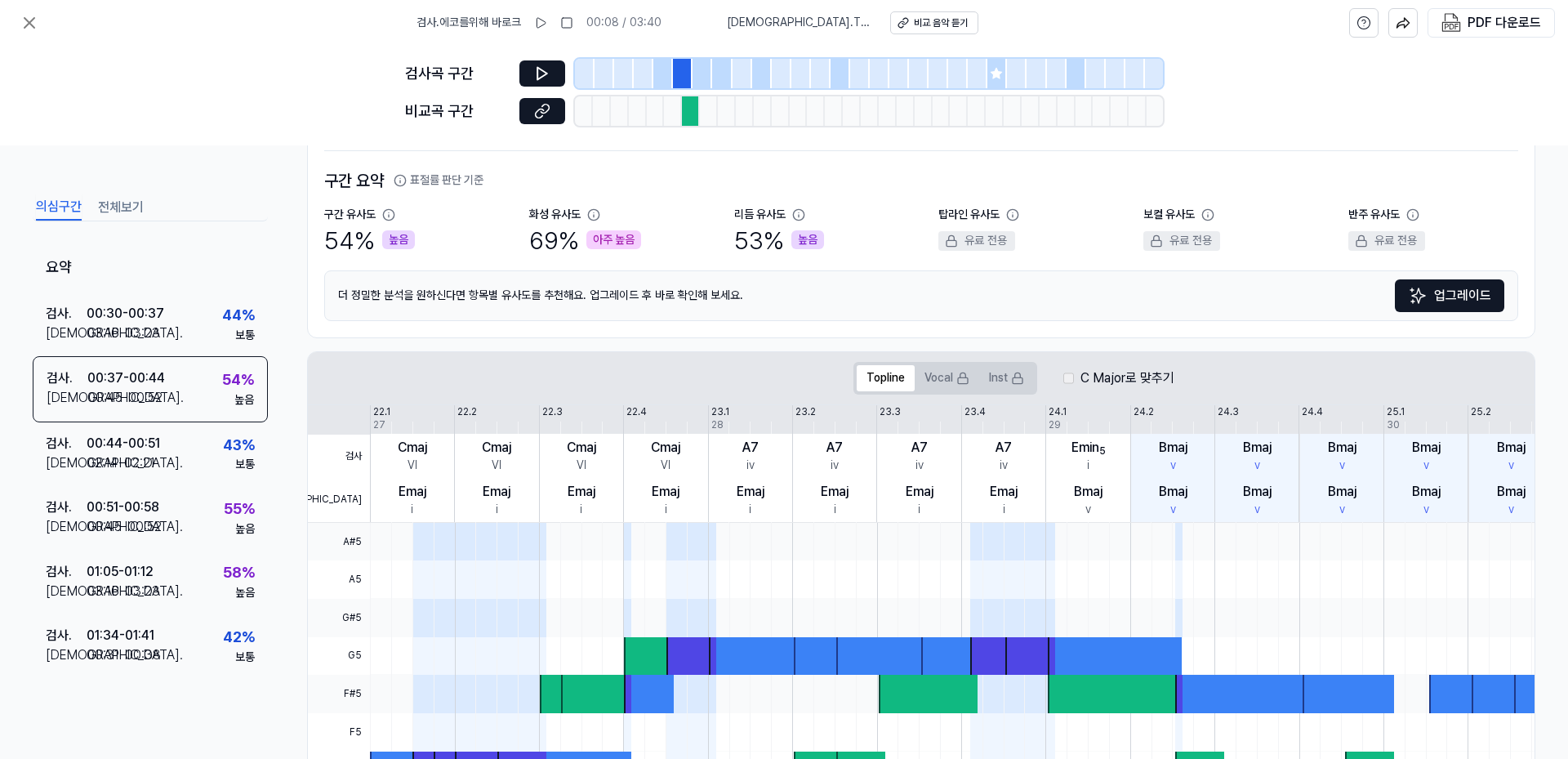
scroll to position [0, 0]
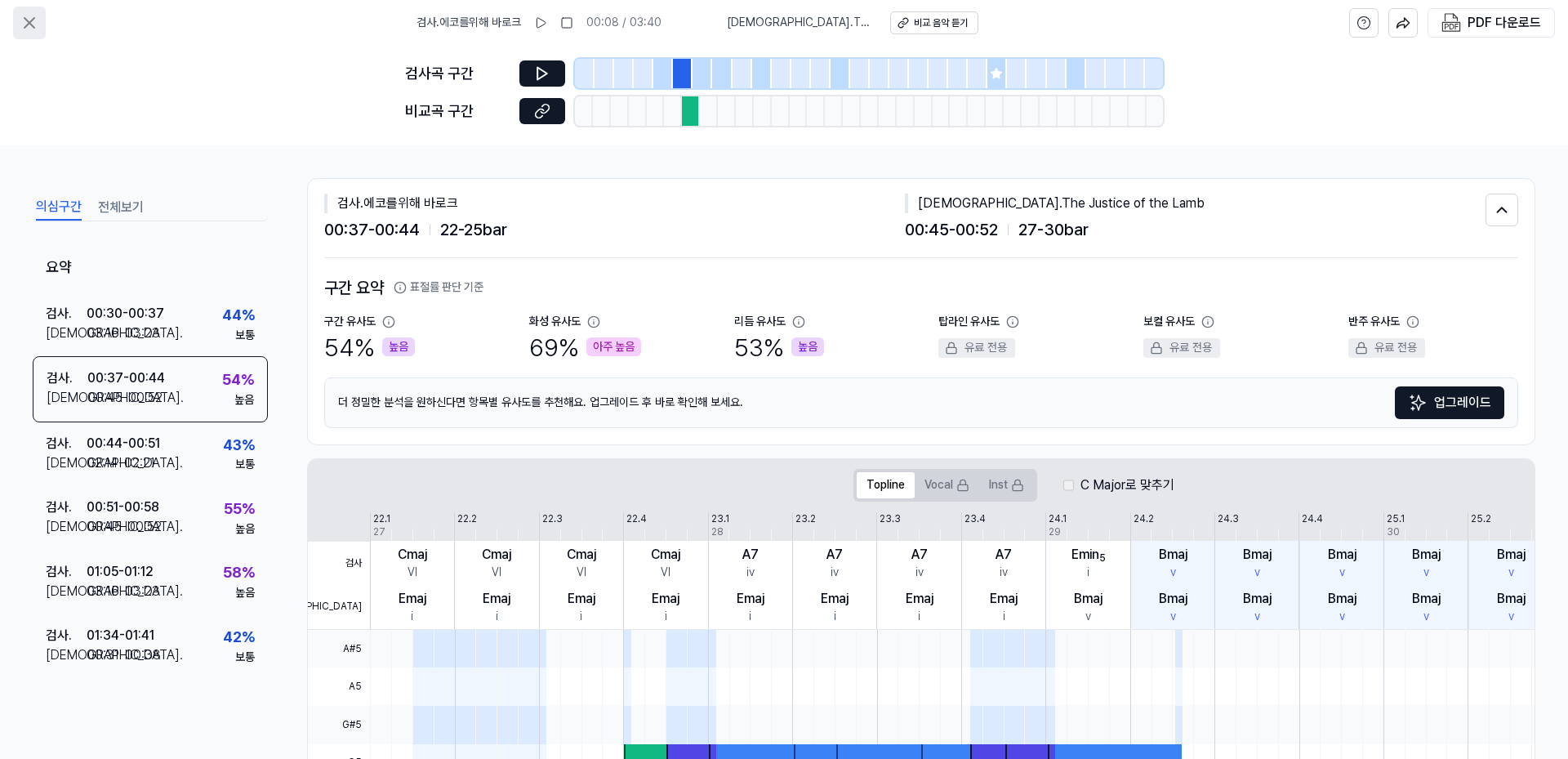
click at [37, 26] on icon at bounding box center [29, 22] width 20 height 20
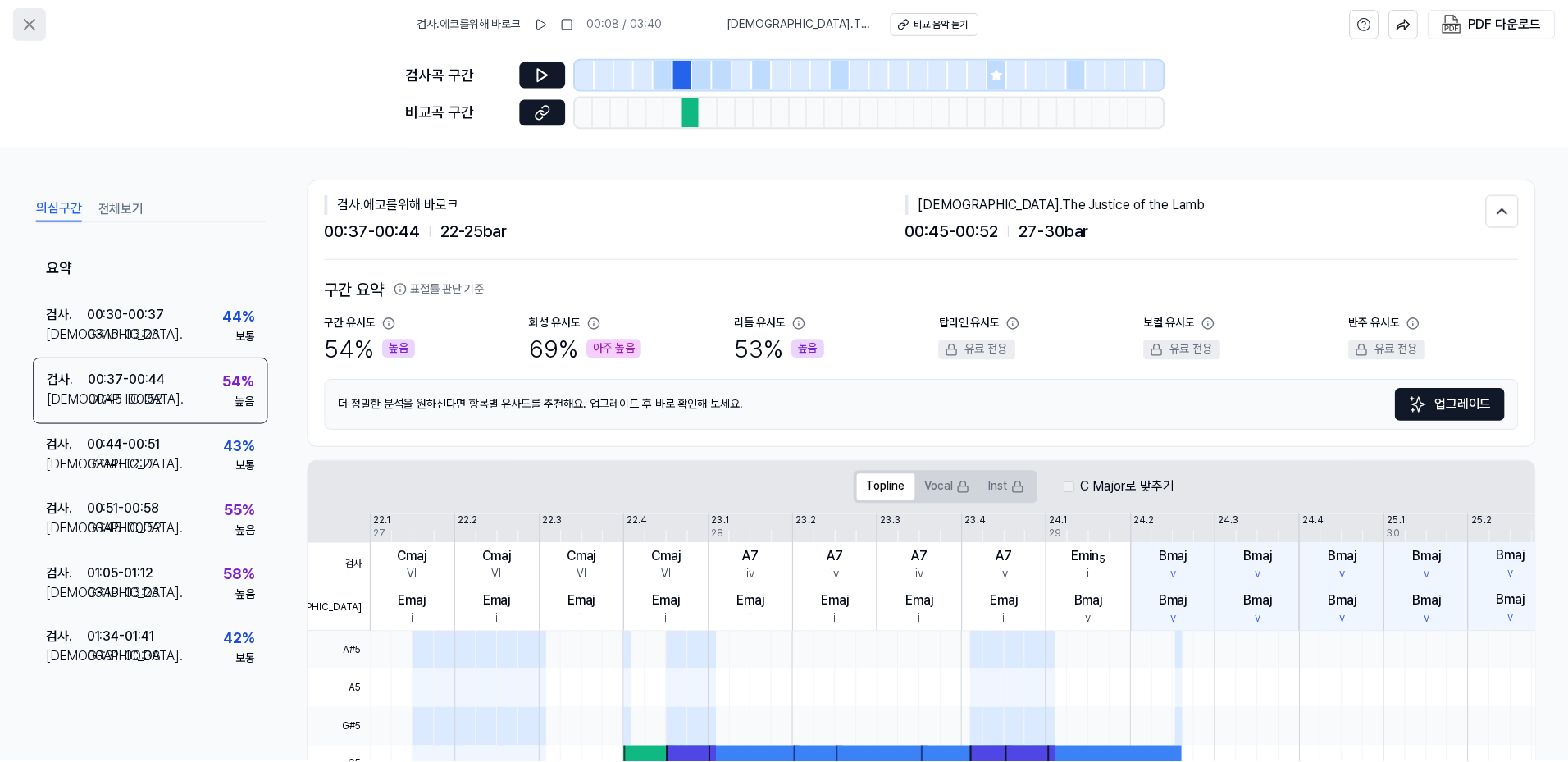
scroll to position [104, 0]
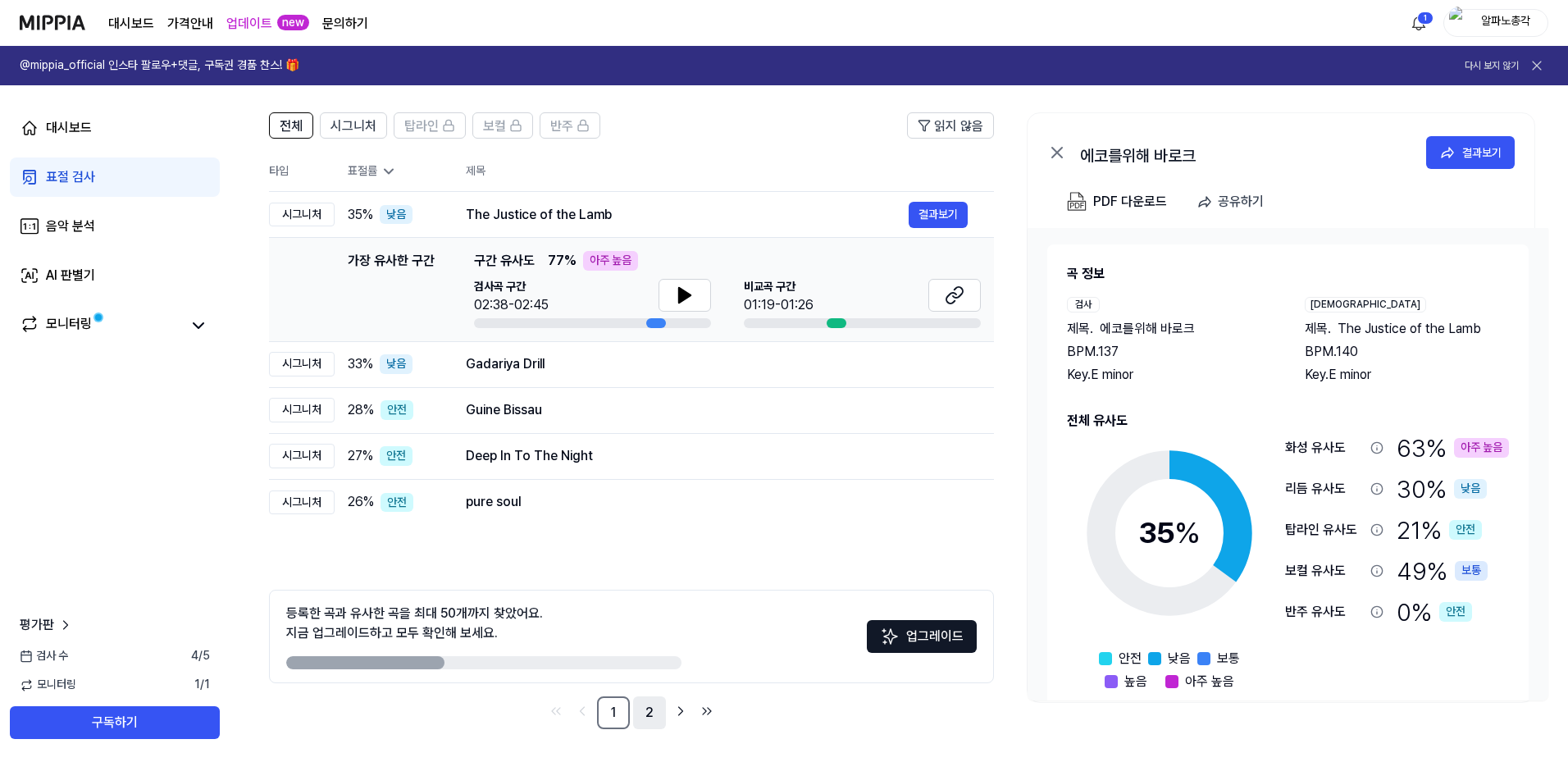
click at [642, 708] on link "2" at bounding box center [649, 712] width 32 height 32
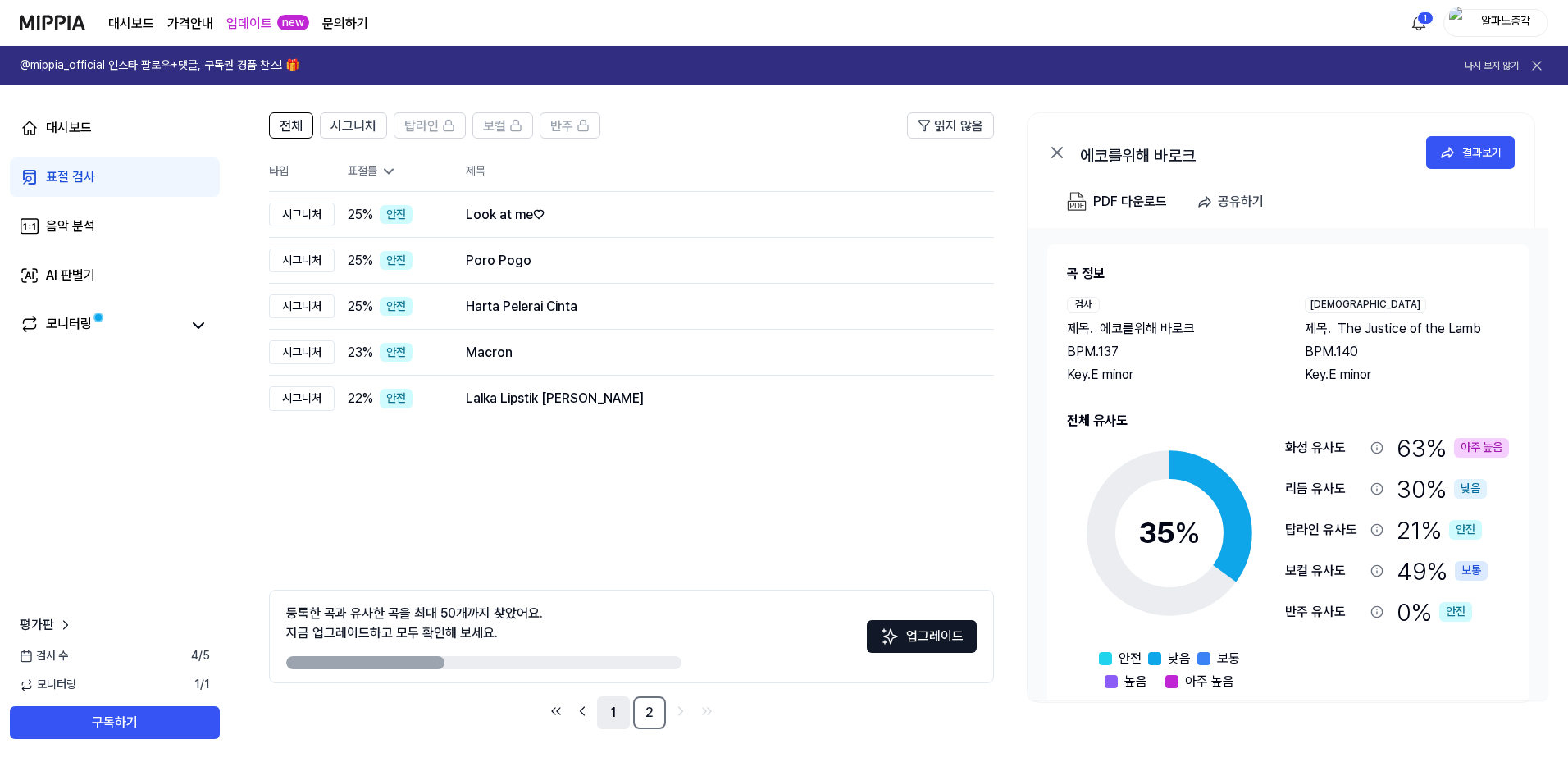
click at [610, 723] on link "1" at bounding box center [613, 712] width 32 height 32
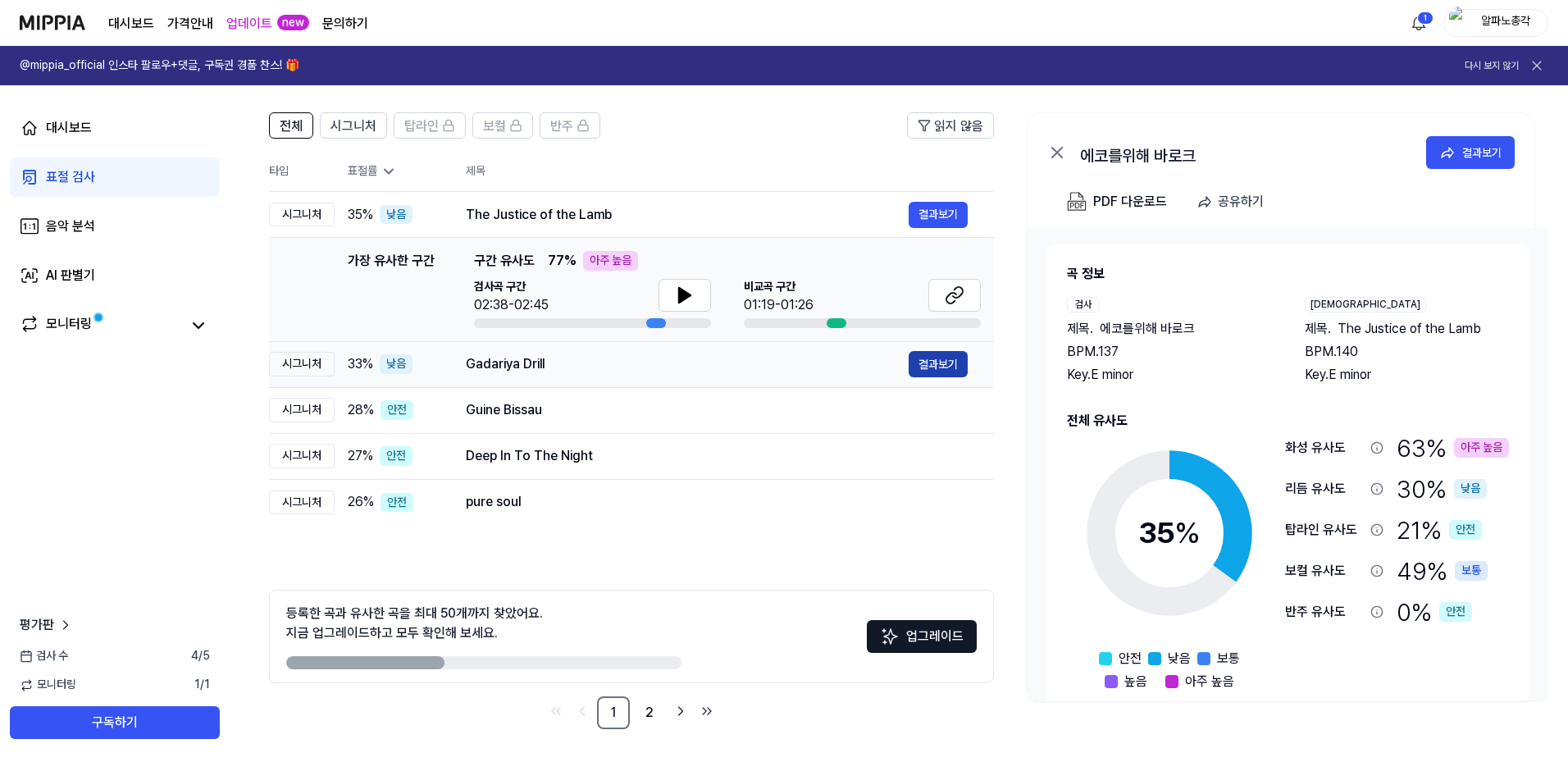
click at [925, 361] on button "결과보기" at bounding box center [938, 363] width 59 height 27
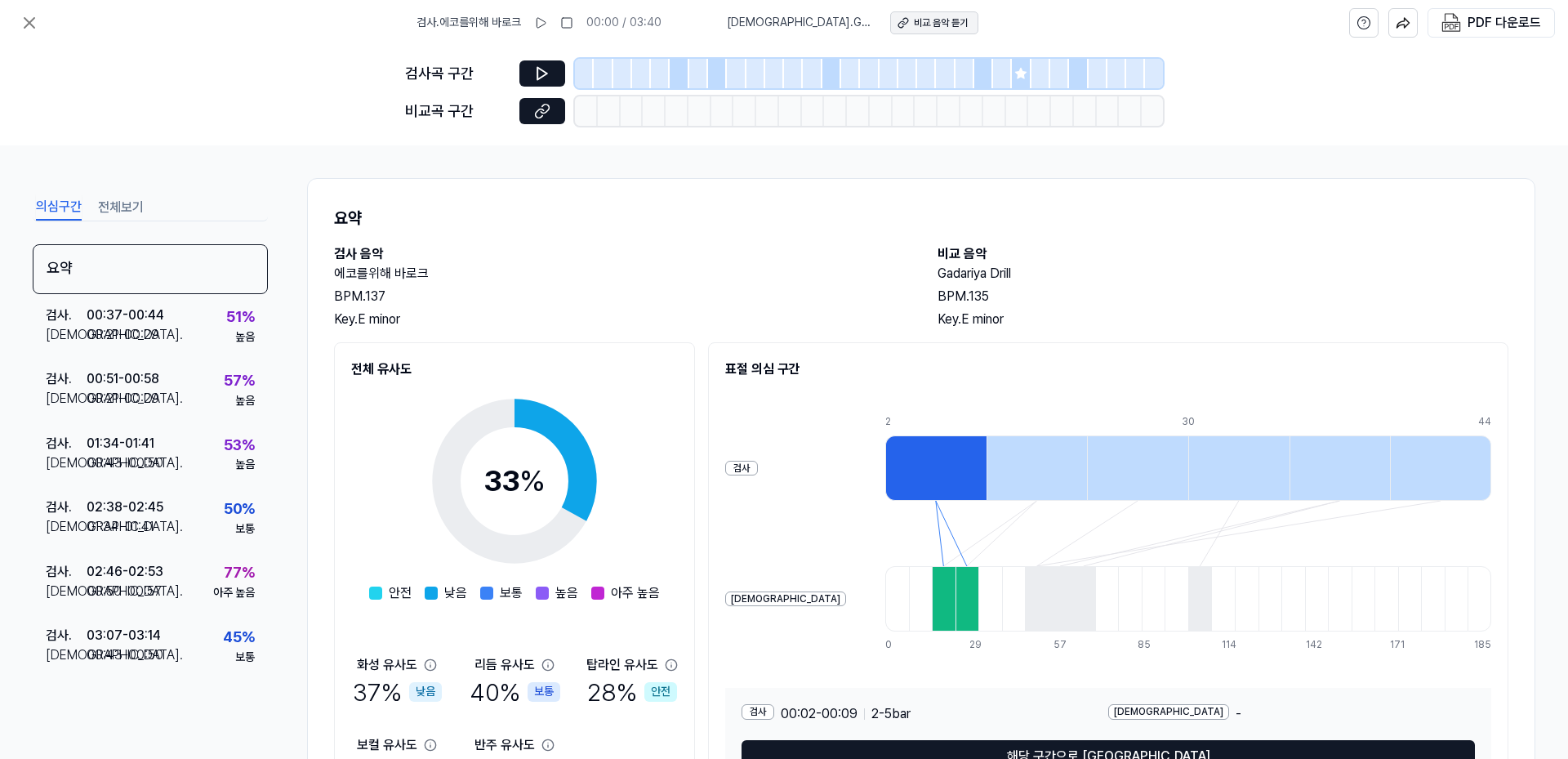
click at [914, 27] on div "비교 음악 듣기" at bounding box center [940, 23] width 54 height 14
click at [28, 19] on icon at bounding box center [29, 22] width 20 height 20
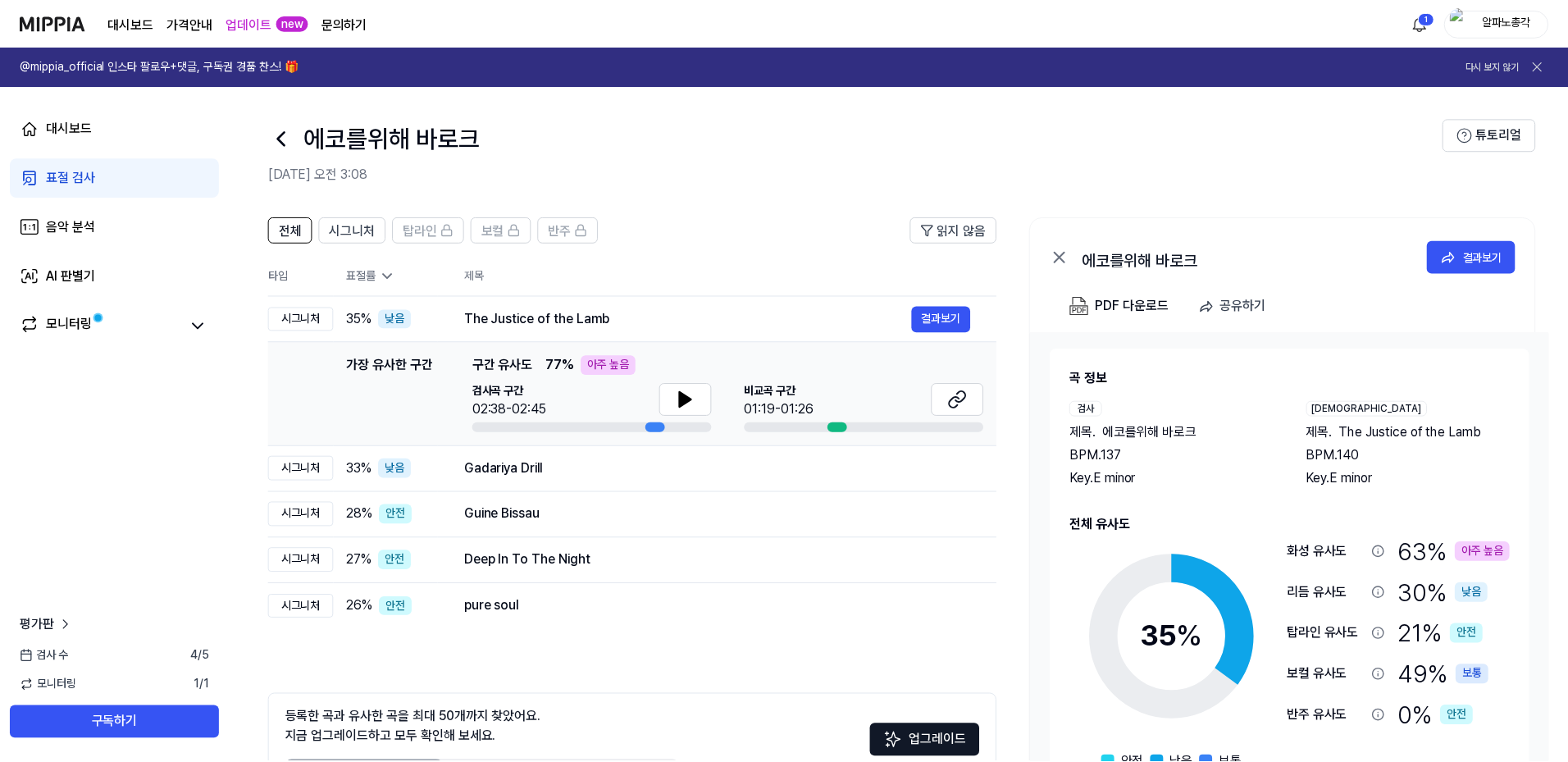
scroll to position [104, 0]
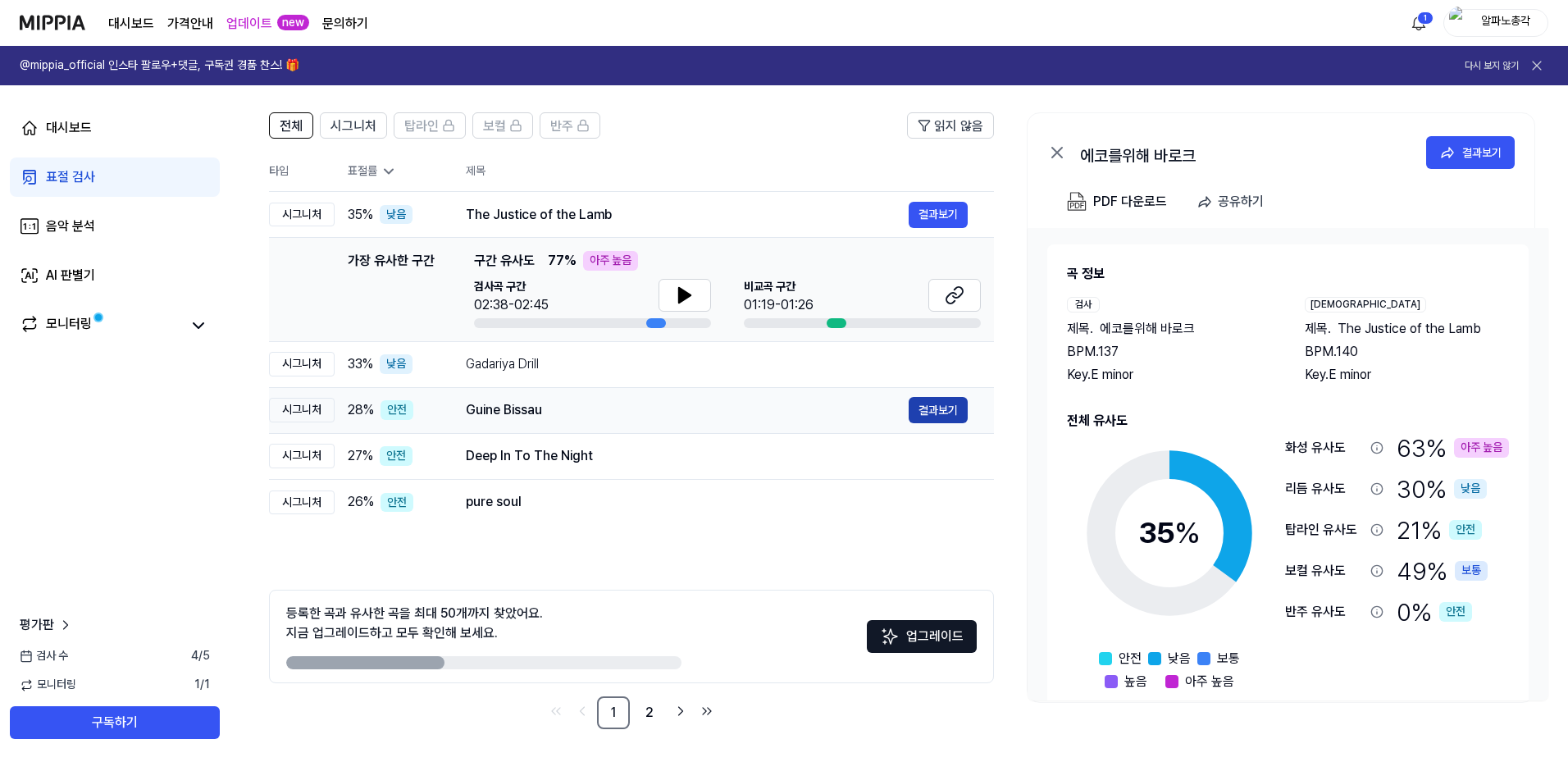
click at [918, 415] on button "결과보기" at bounding box center [938, 409] width 59 height 27
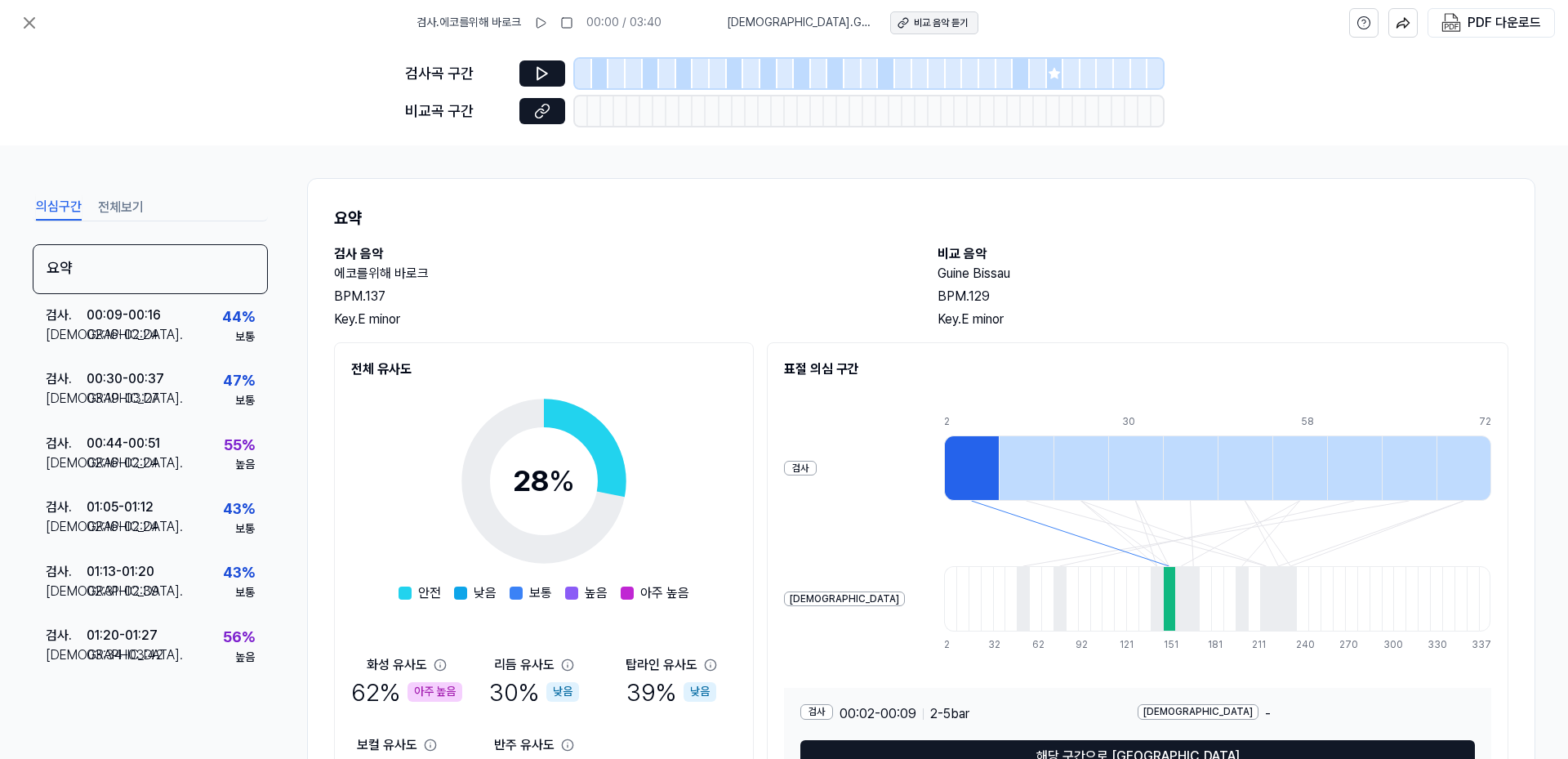
click at [890, 22] on button "비교 음악 듣기" at bounding box center [934, 22] width 88 height 22
